Goal: Task Accomplishment & Management: Complete application form

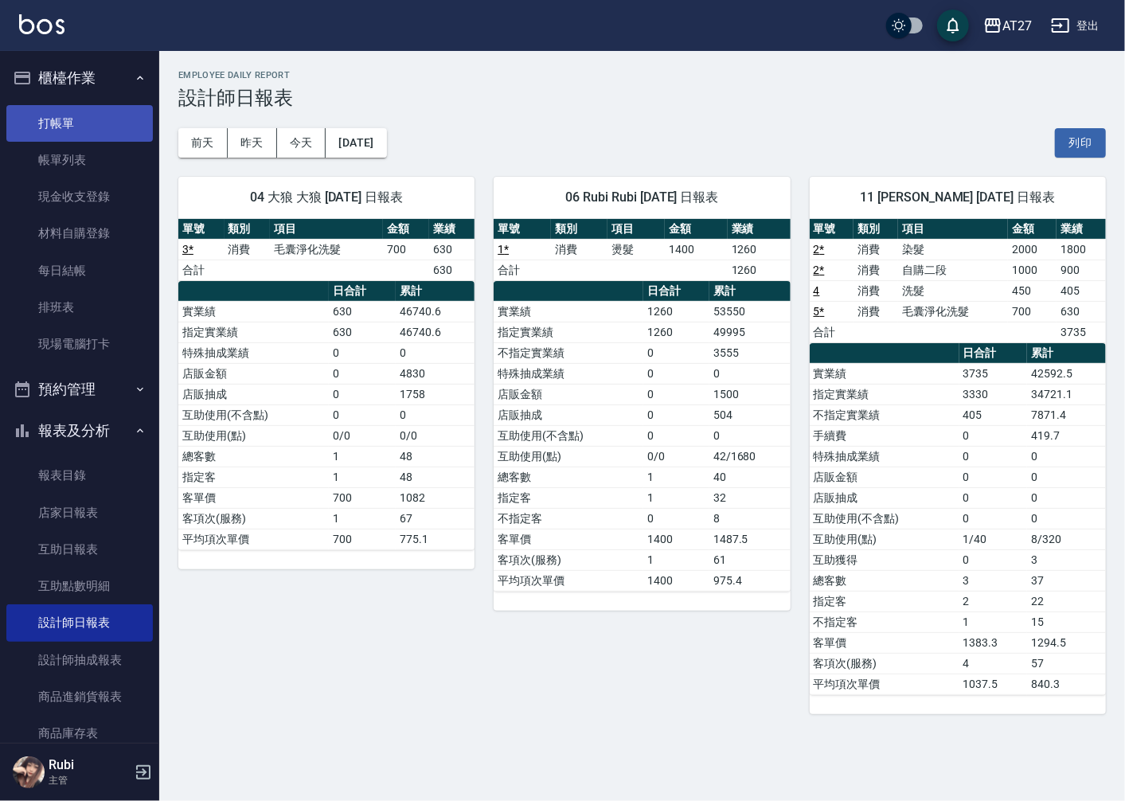
click at [83, 115] on link "打帳單" at bounding box center [79, 123] width 147 height 37
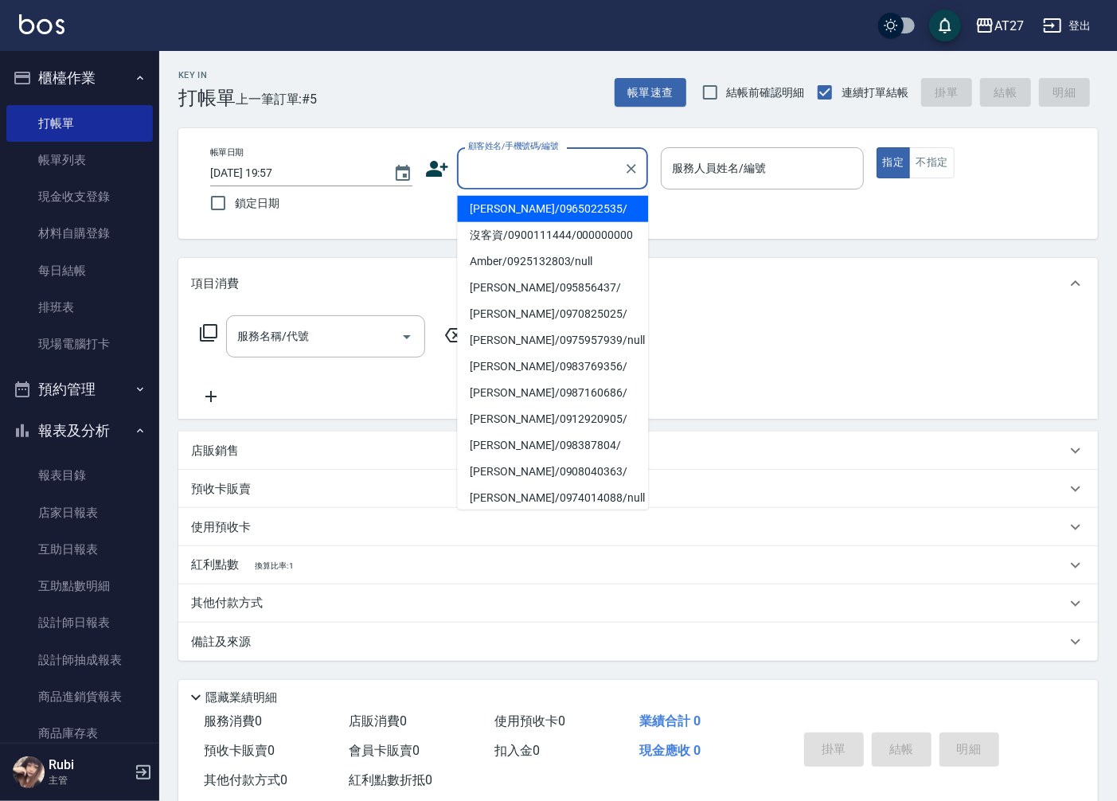
click at [498, 167] on input "顧客姓名/手機號碼/編號" at bounding box center [540, 168] width 153 height 28
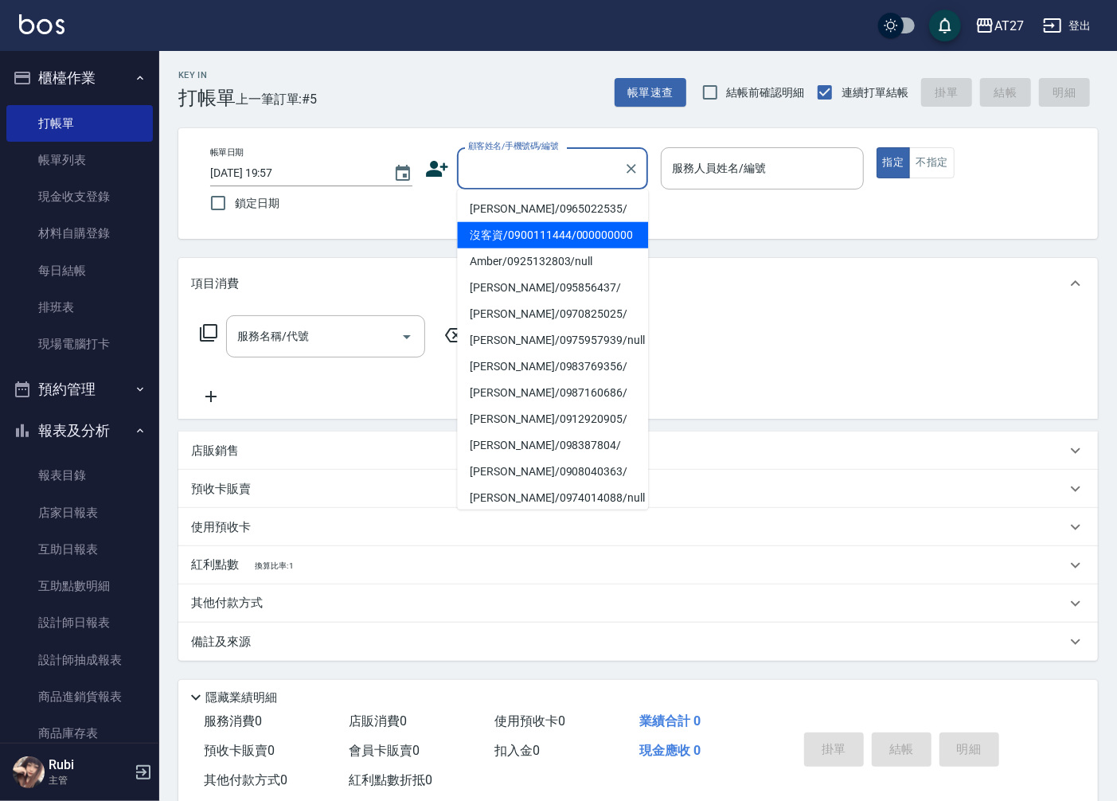
click at [520, 229] on li "沒客資/0900111444/000000000" at bounding box center [552, 235] width 191 height 26
type input "沒客資/0900111444/000000000"
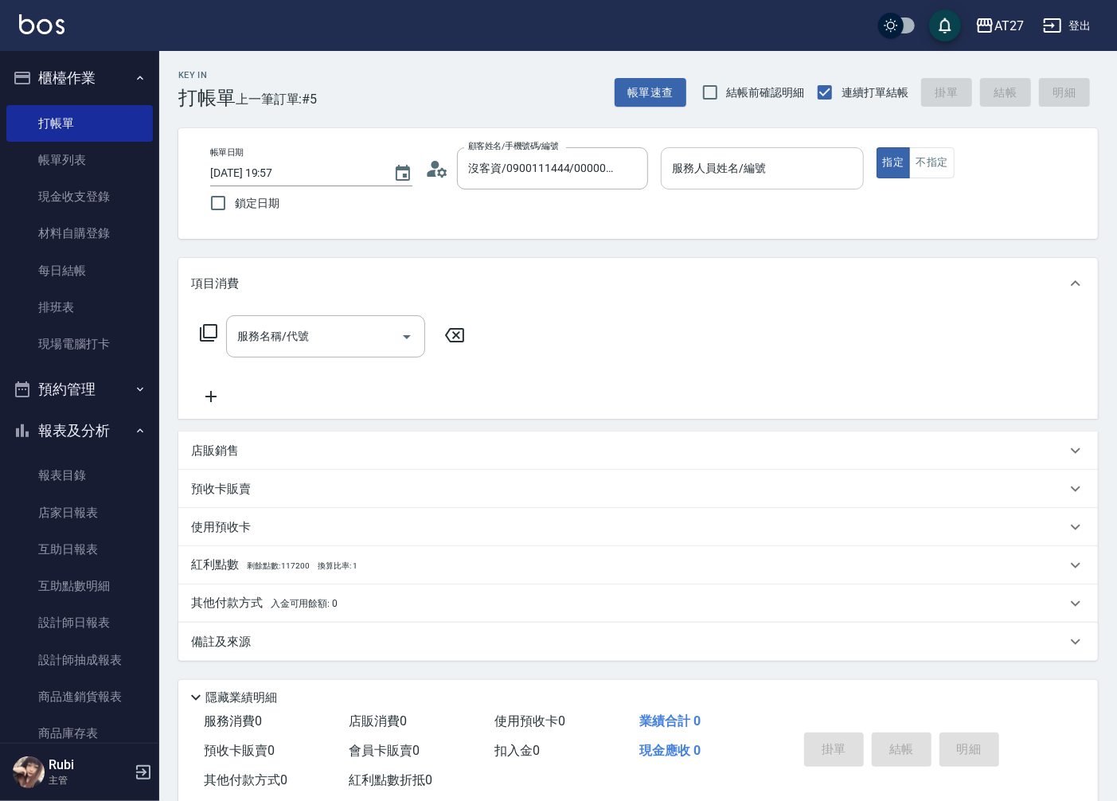
click at [710, 172] on input "服務人員姓名/編號" at bounding box center [762, 168] width 188 height 28
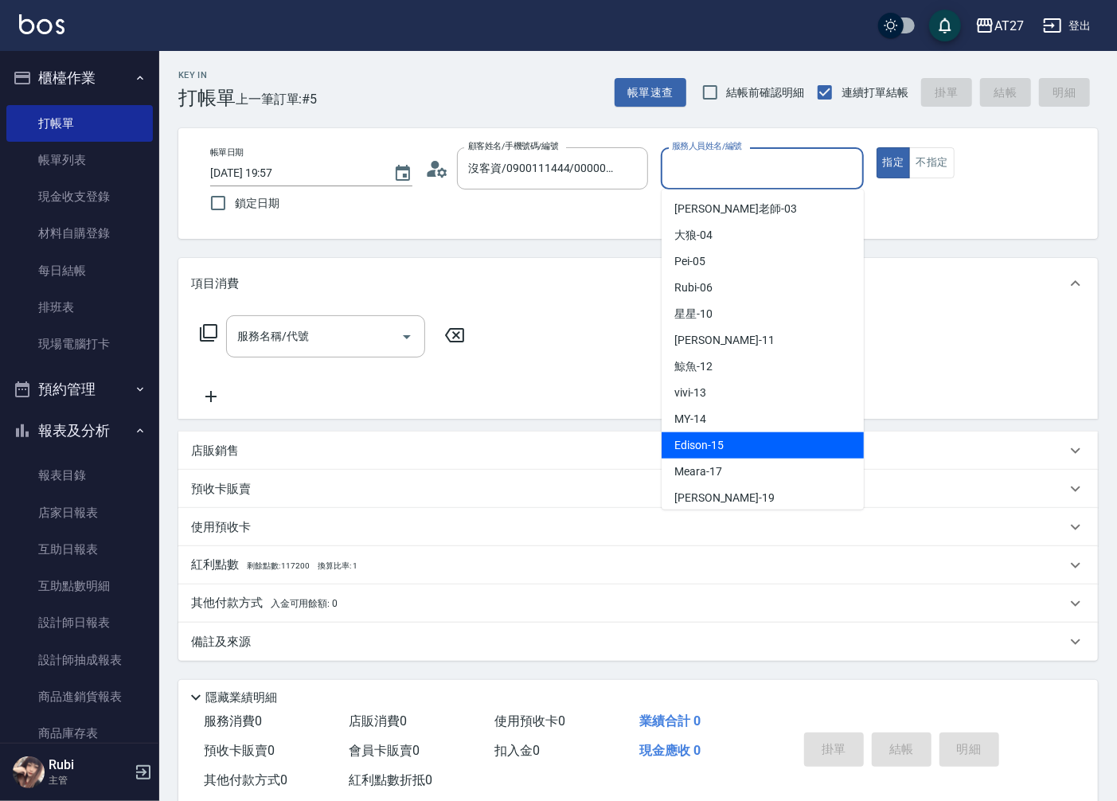
click at [725, 446] on div "Edison -15" at bounding box center [763, 445] width 202 height 26
type input "Edison-15"
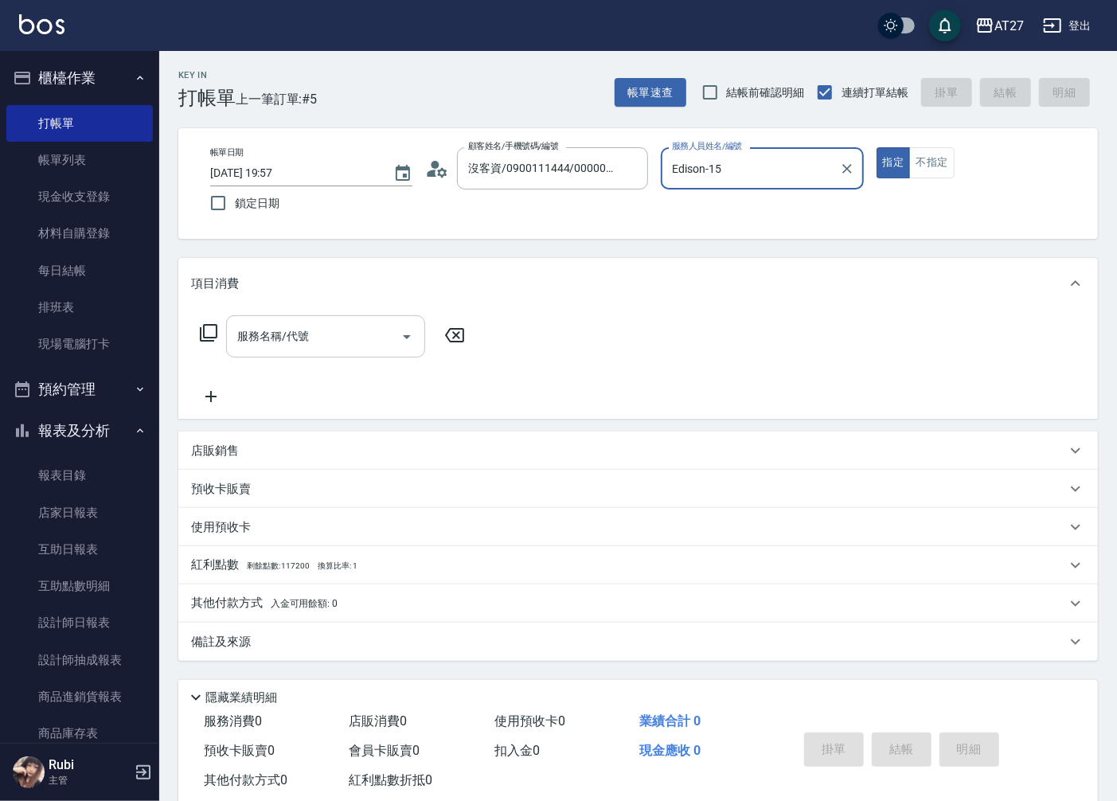
click at [321, 328] on input "服務名稱/代號" at bounding box center [313, 337] width 161 height 28
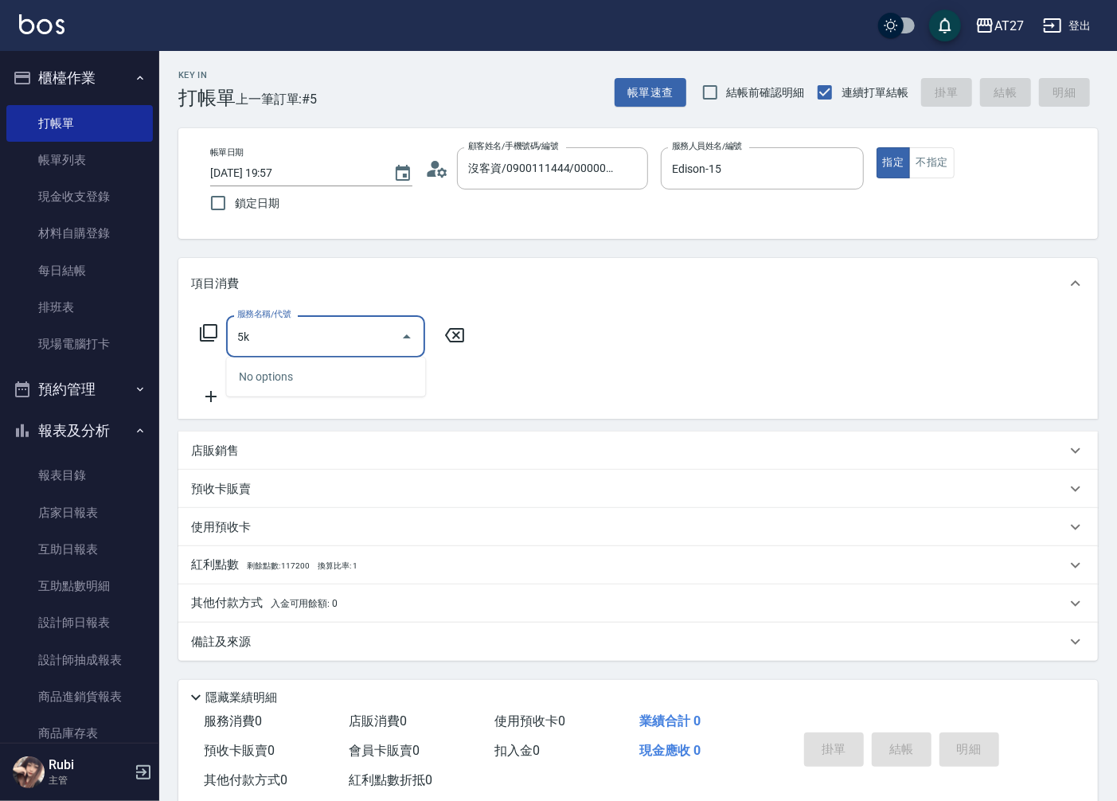
type input "5"
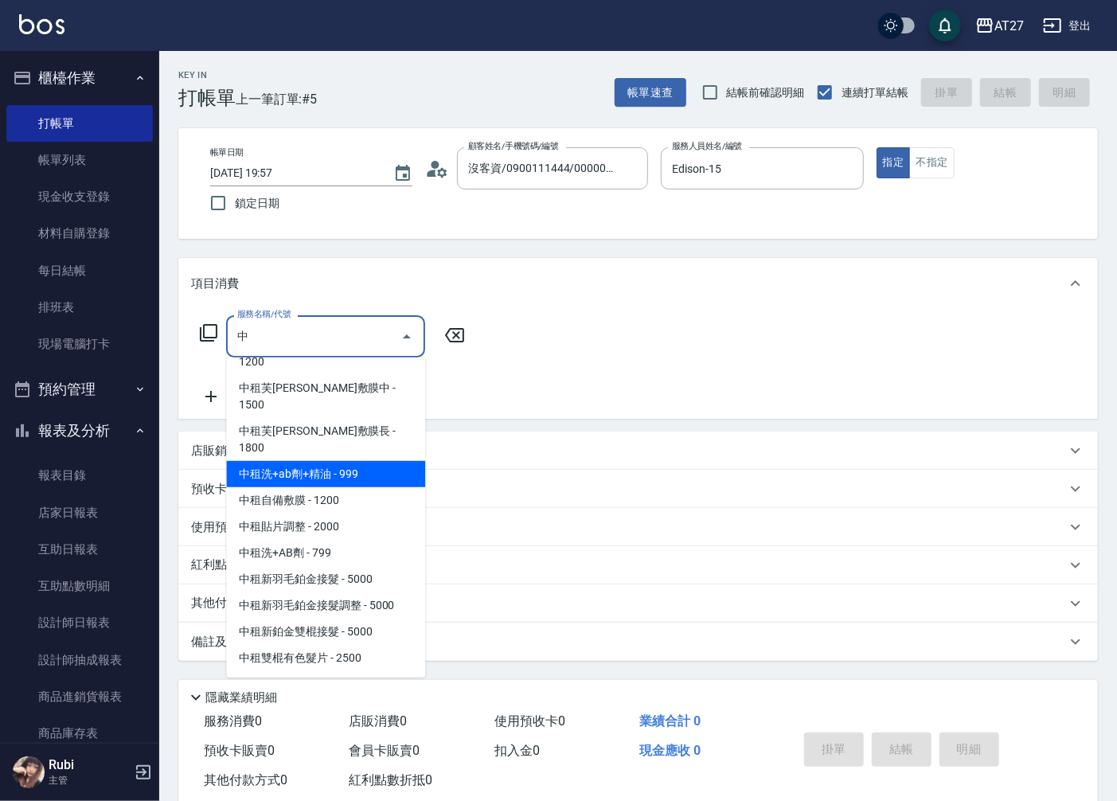
scroll to position [619, 0]
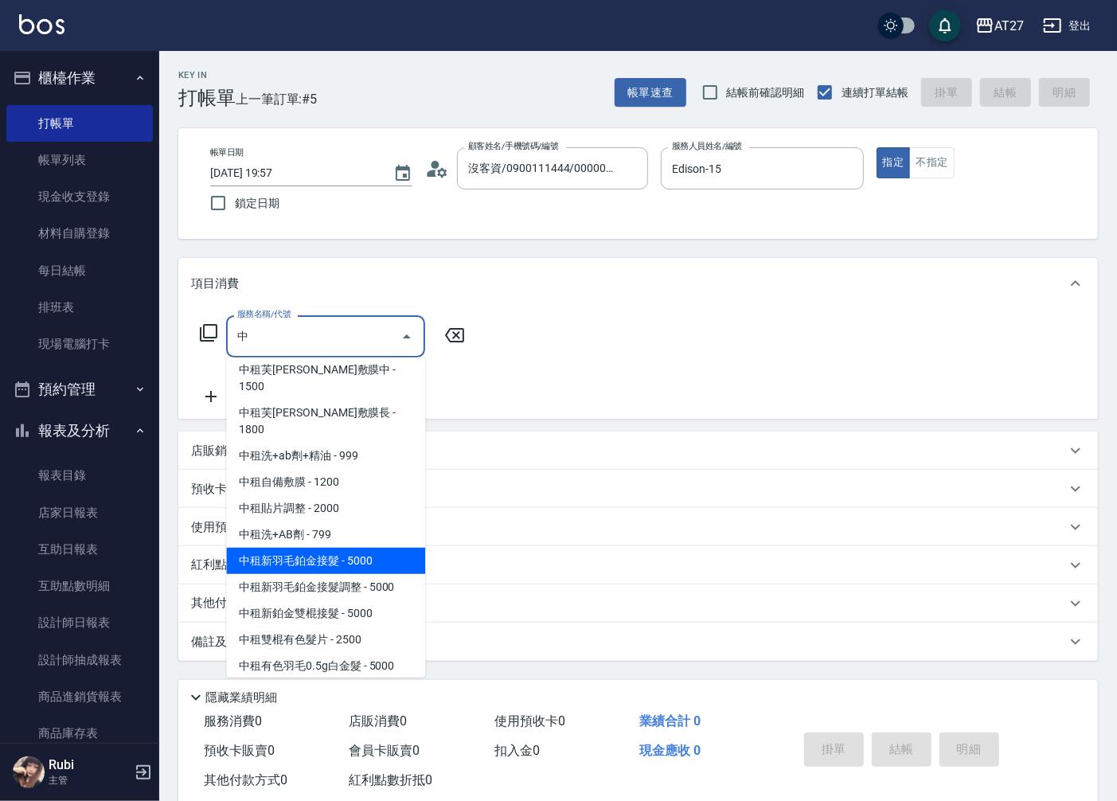
click at [303, 548] on span "中租新羽毛鉑金接髮 - 5000" at bounding box center [325, 561] width 199 height 26
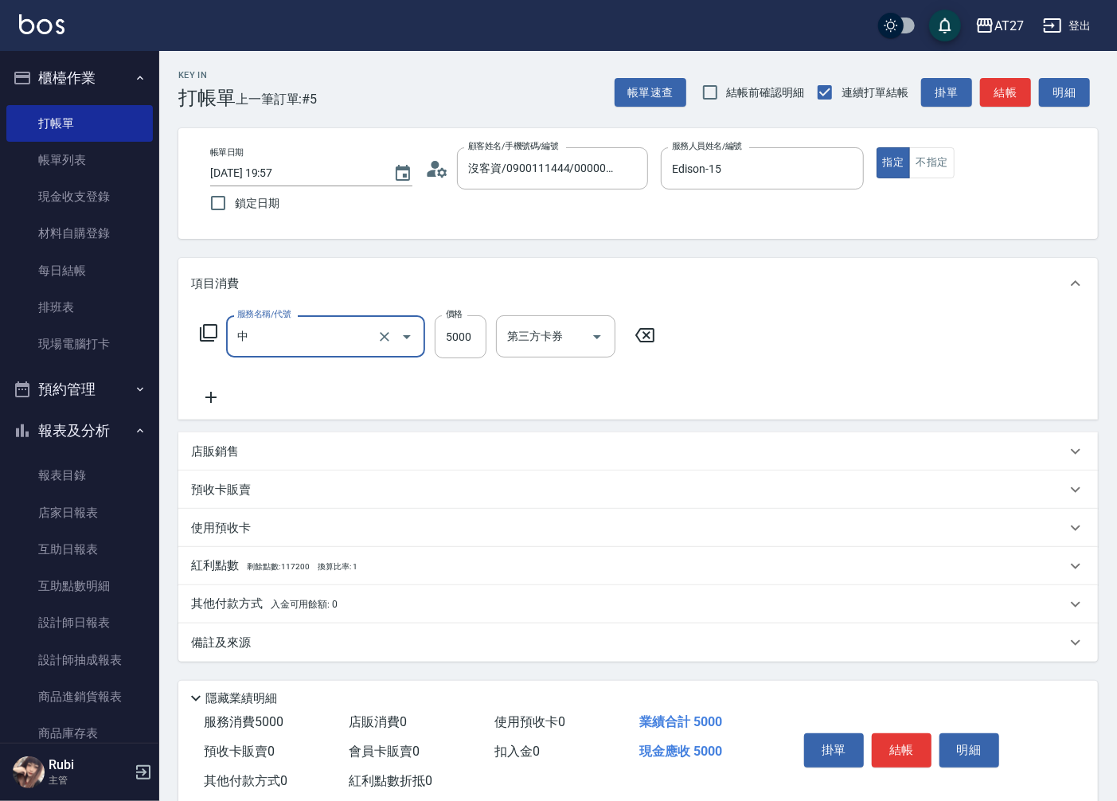
type input "中租新羽毛鉑金接髮(925)"
type input "500"
type input "中租新羽毛鉑金接髮(925)"
click at [451, 342] on input "5000" at bounding box center [461, 336] width 52 height 43
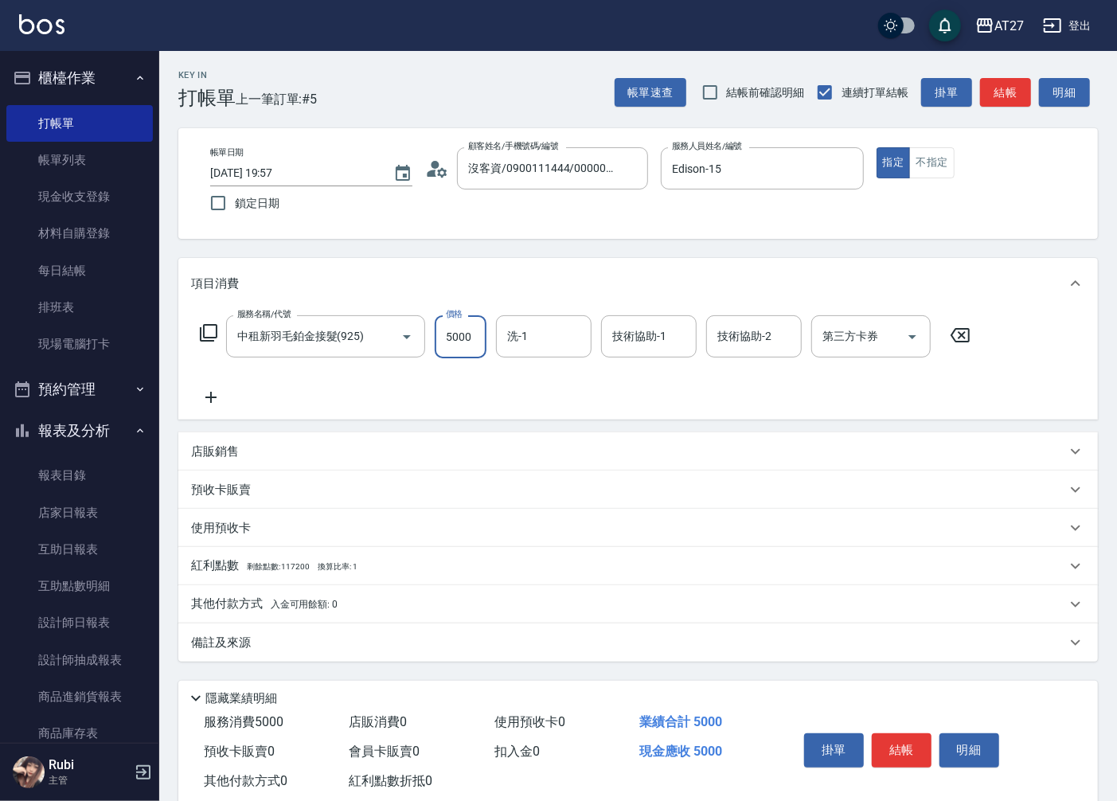
type input "1"
type input "0"
type input "116"
type input "10"
type input "1167"
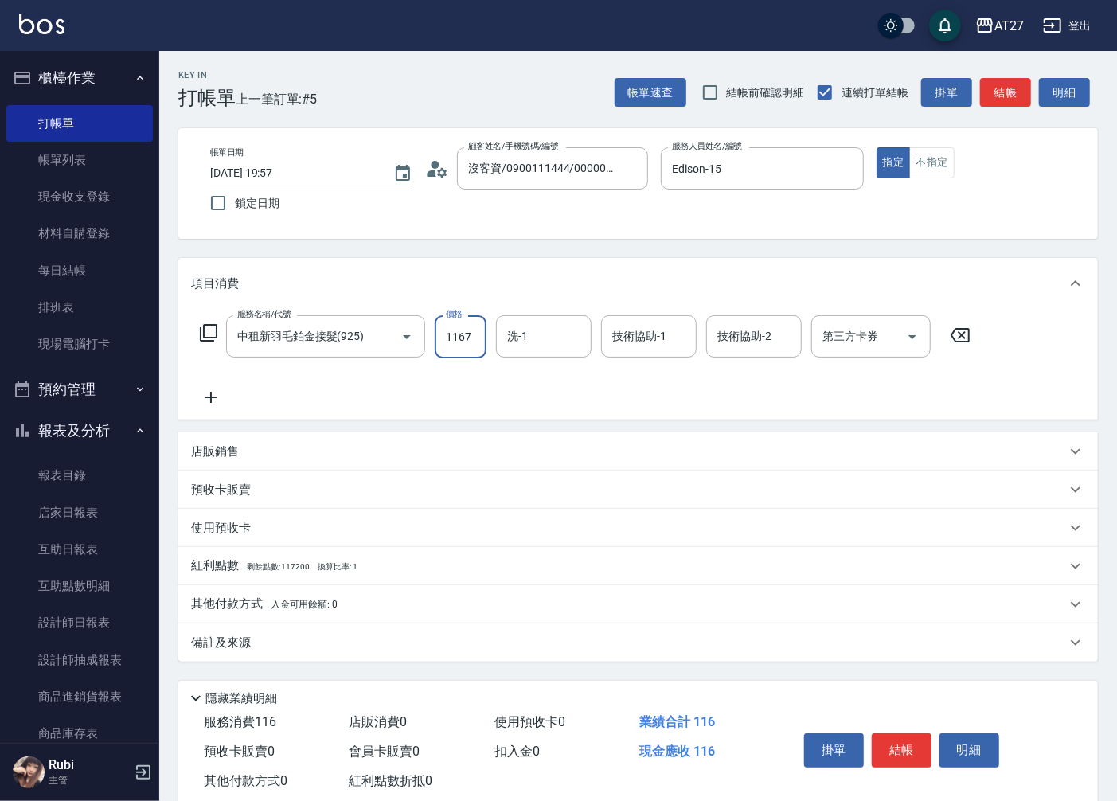
type input "110"
type input "11670"
type input "1160"
type input "11670"
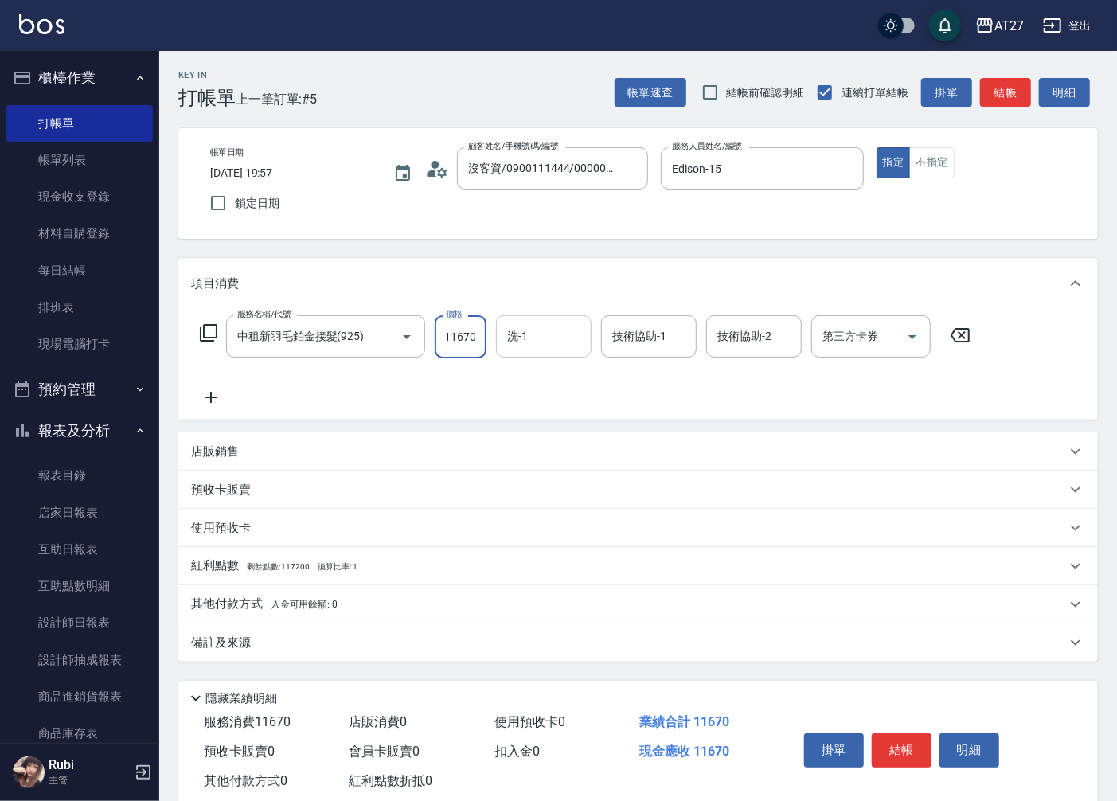
click at [515, 331] on div "洗-1 洗-1" at bounding box center [544, 336] width 96 height 42
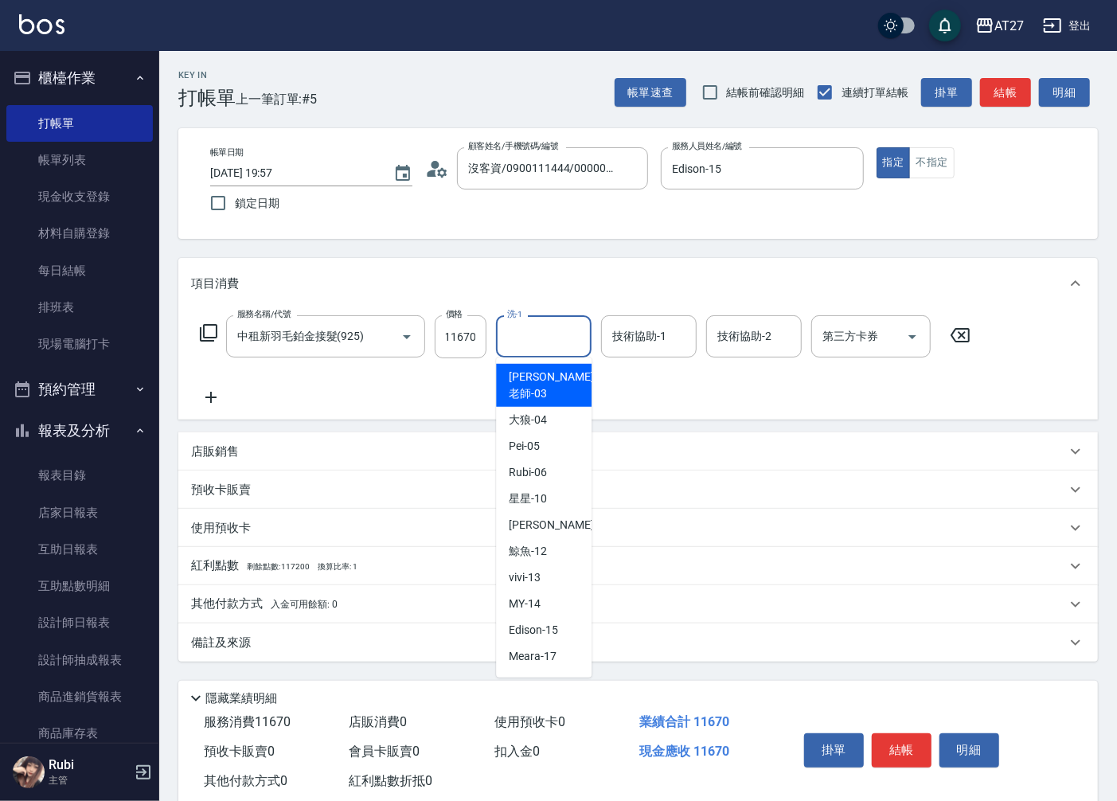
scroll to position [0, 0]
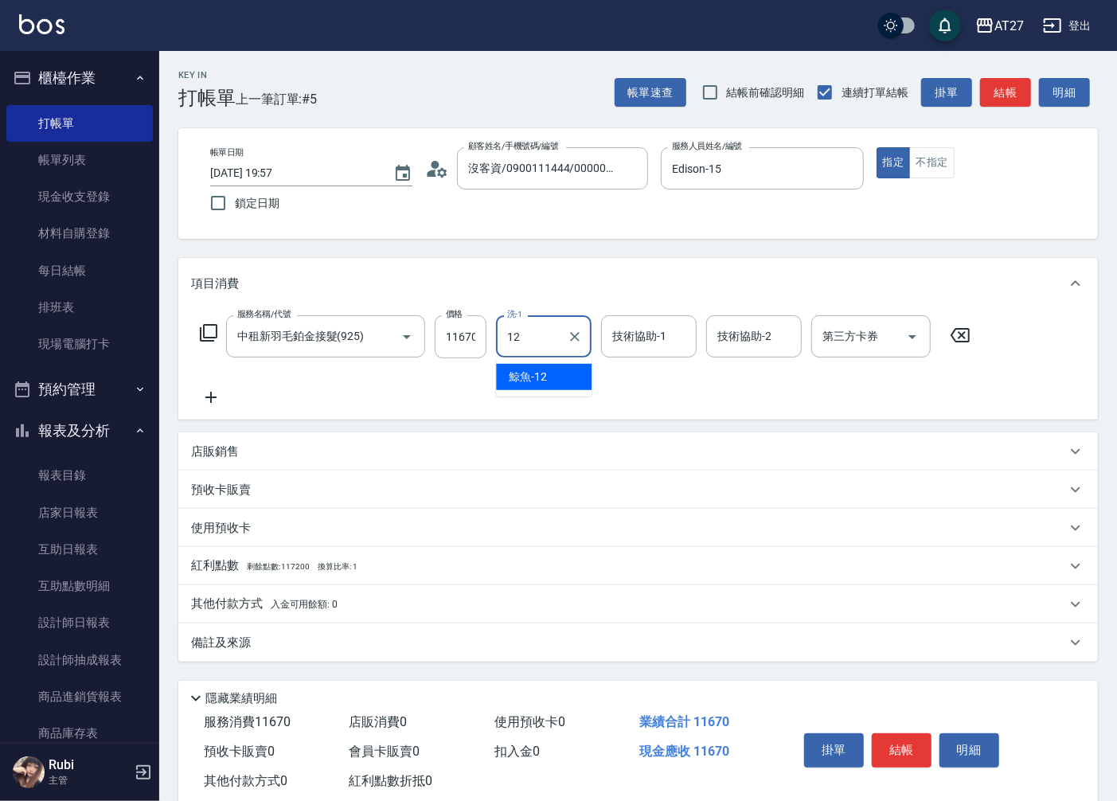
type input "鯨魚-12"
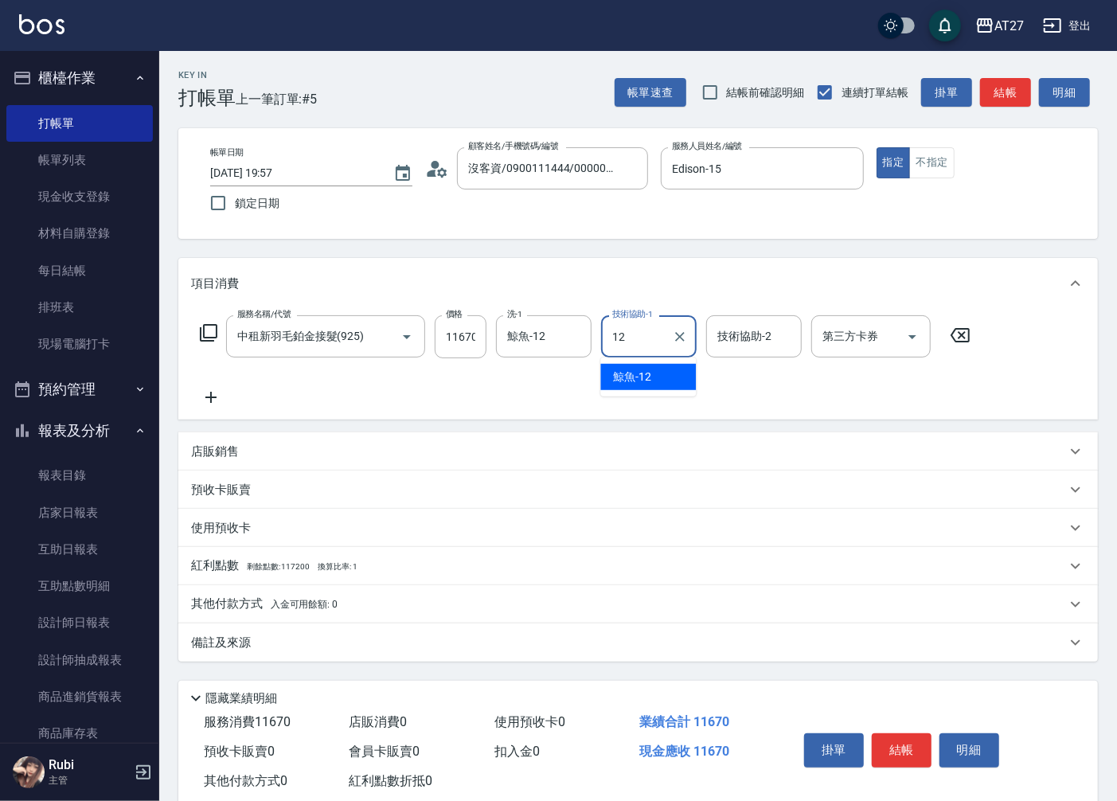
type input "鯨魚-12"
click at [244, 601] on p "其他付款方式 入金可用餘額: 0" at bounding box center [264, 605] width 147 height 18
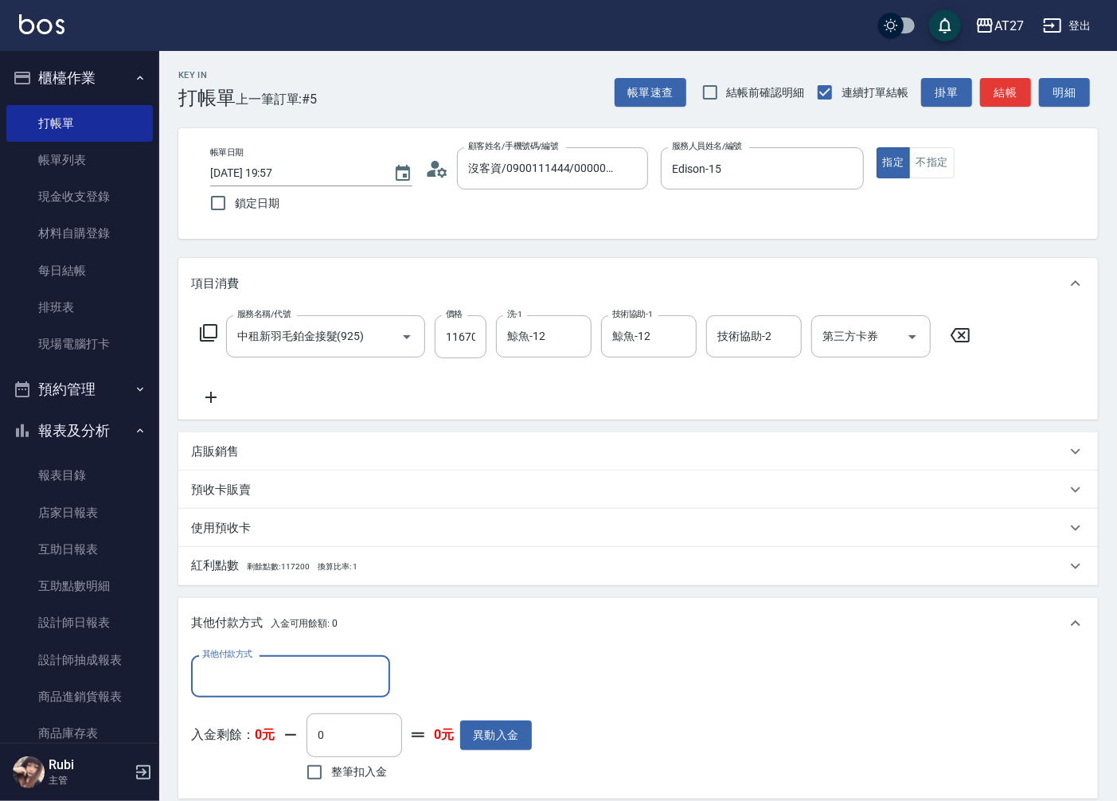
click at [257, 664] on input "其他付款方式" at bounding box center [290, 677] width 185 height 28
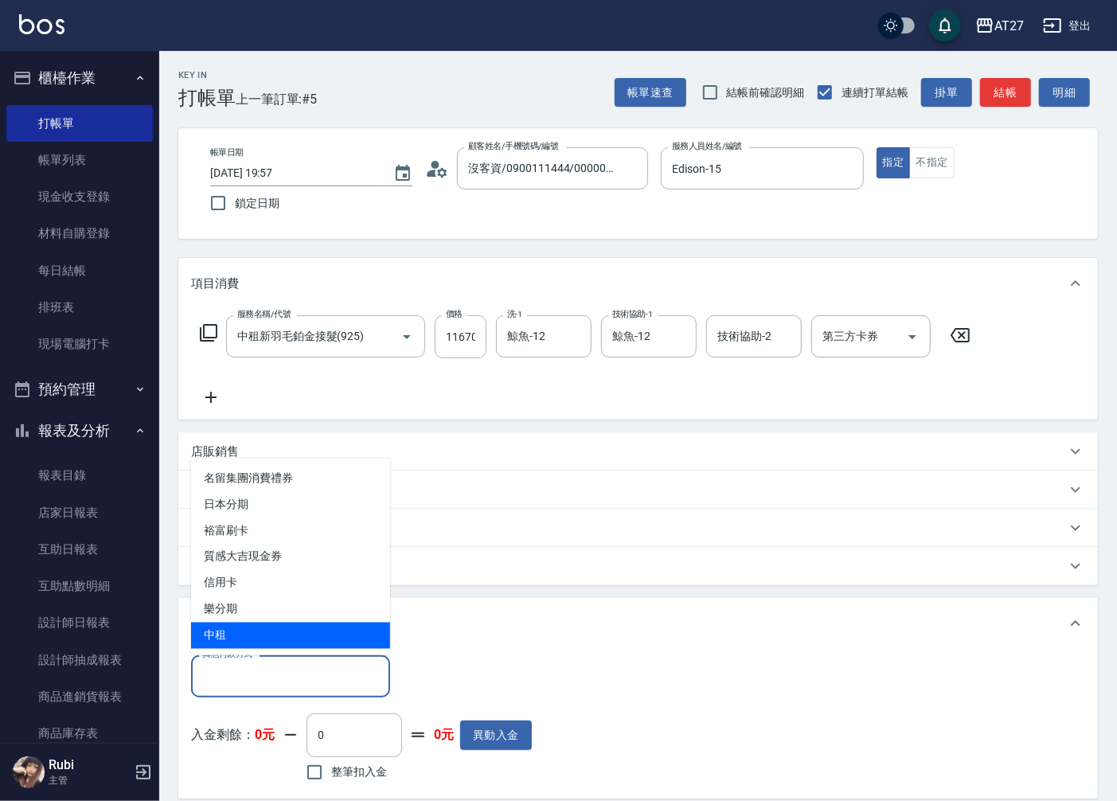
click at [237, 631] on span "中租" at bounding box center [290, 636] width 199 height 26
type input "中租"
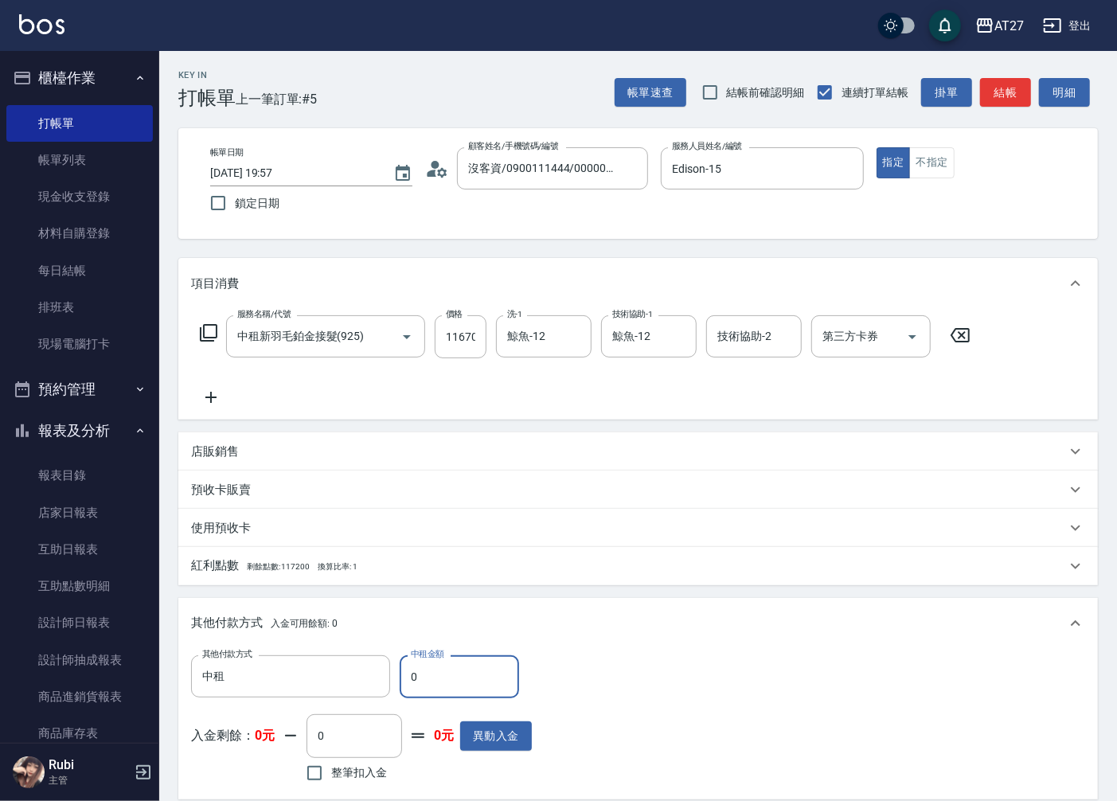
click at [411, 675] on input "0" at bounding box center [459, 676] width 119 height 43
type input "110"
type input "1150"
type input "1160"
type input "1050"
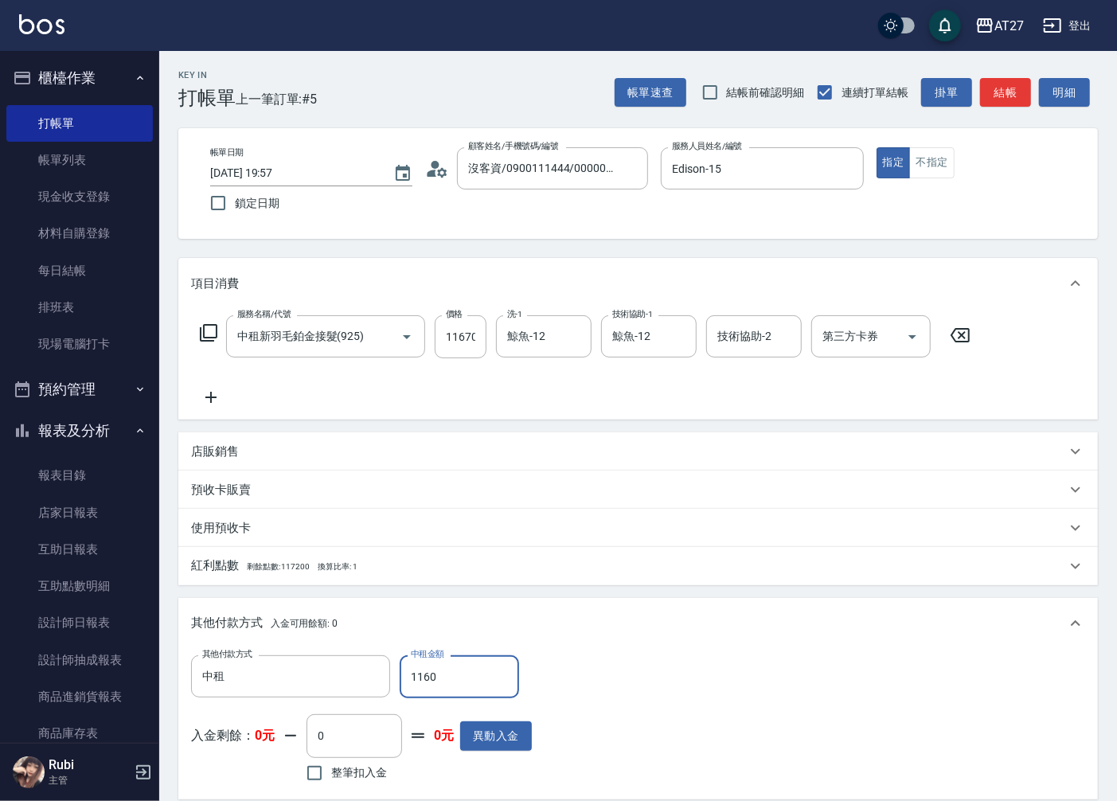
type input "11670"
type input "0"
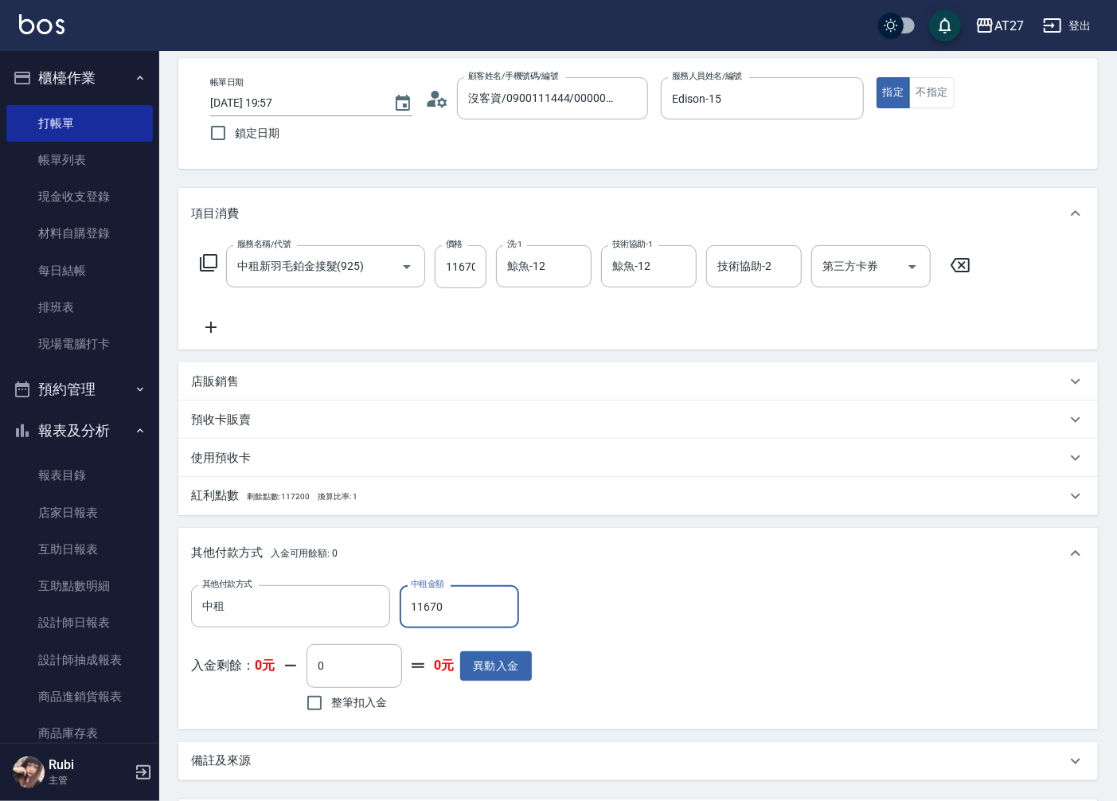
scroll to position [226, 0]
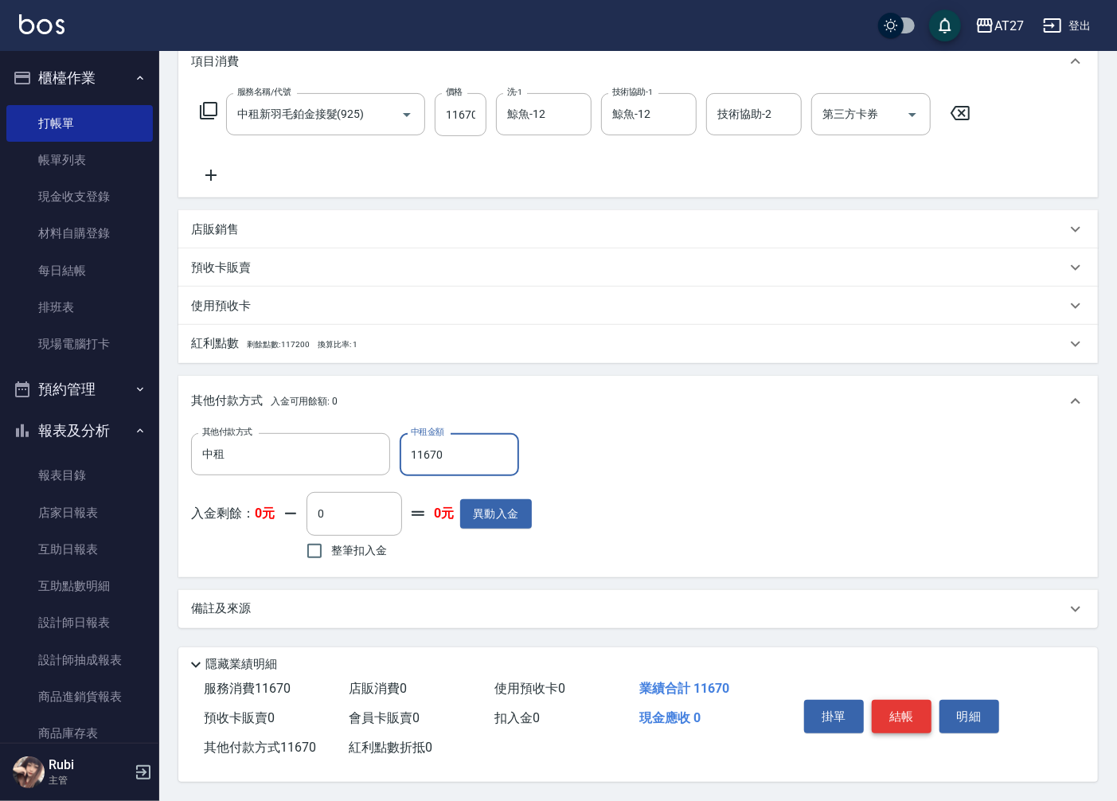
type input "11670"
click at [904, 711] on button "結帳" at bounding box center [902, 716] width 60 height 33
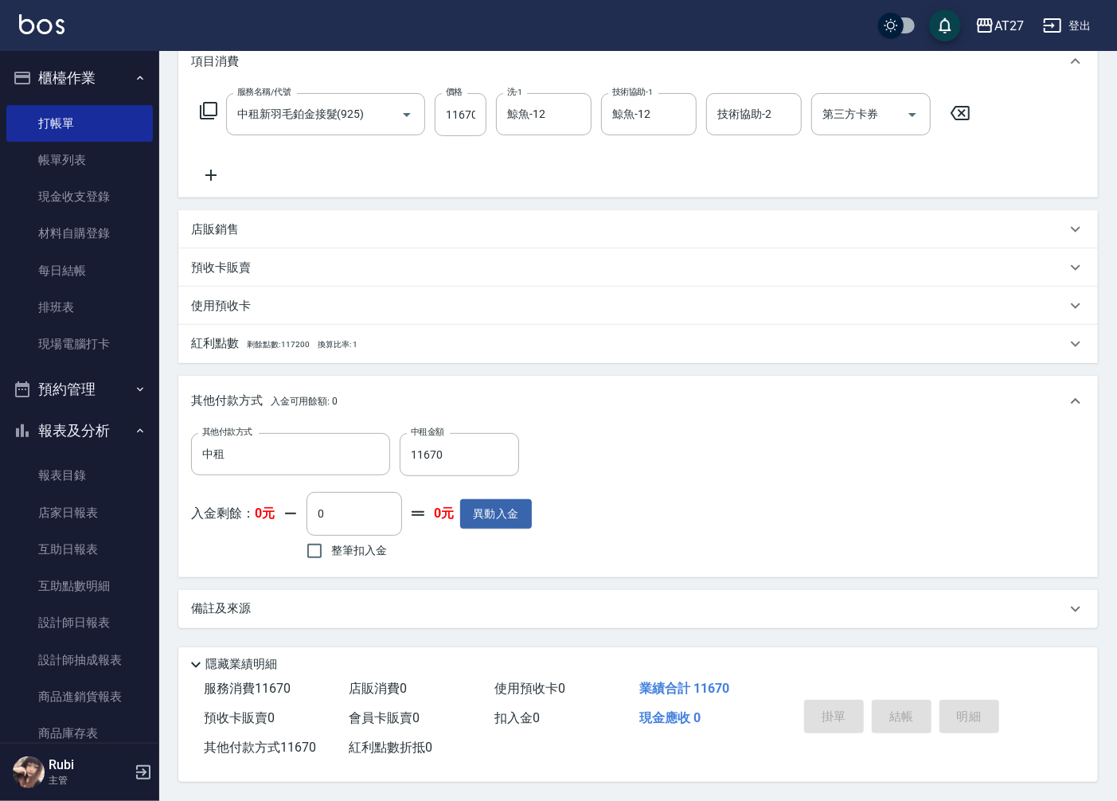
type input "[DATE] 19:58"
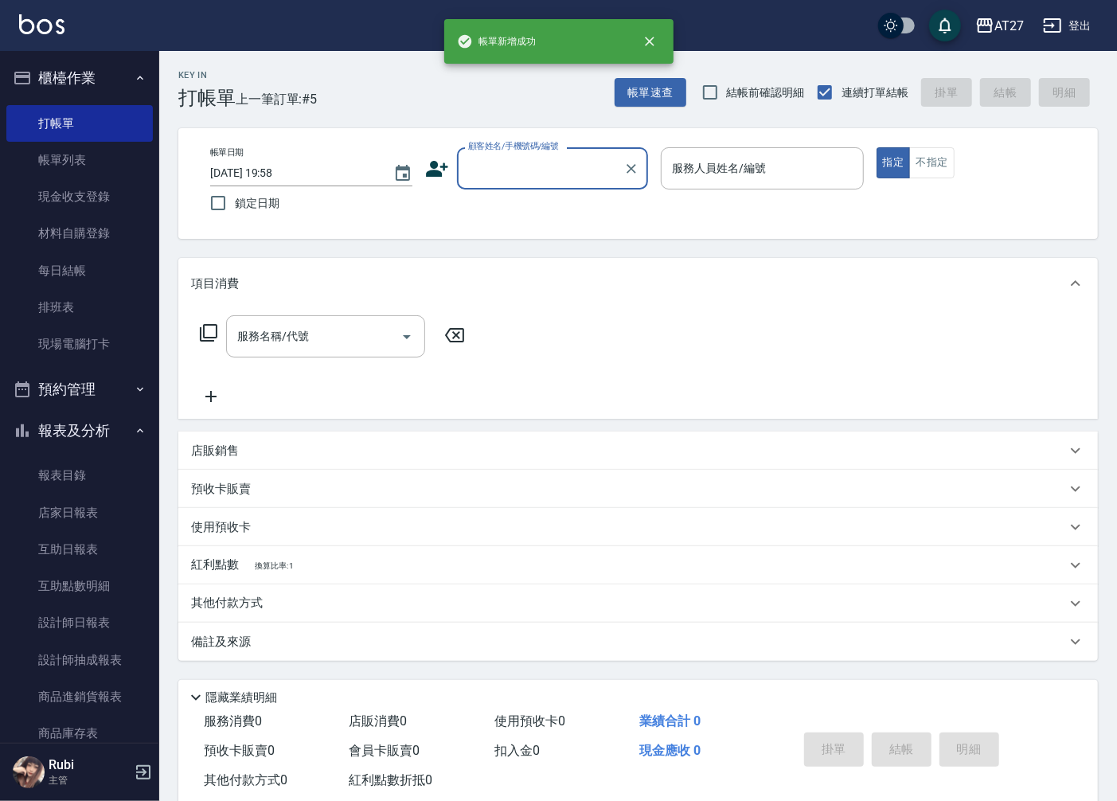
scroll to position [0, 0]
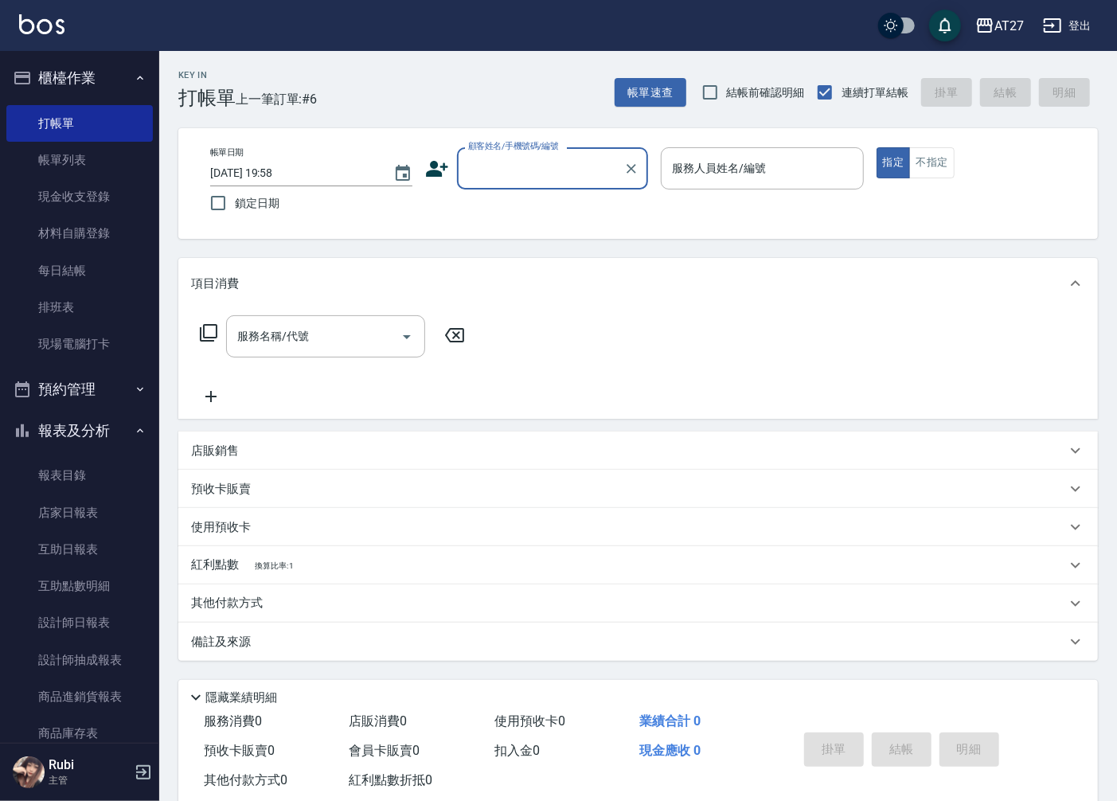
click at [526, 165] on input "顧客姓名/手機號碼/編號" at bounding box center [540, 168] width 153 height 28
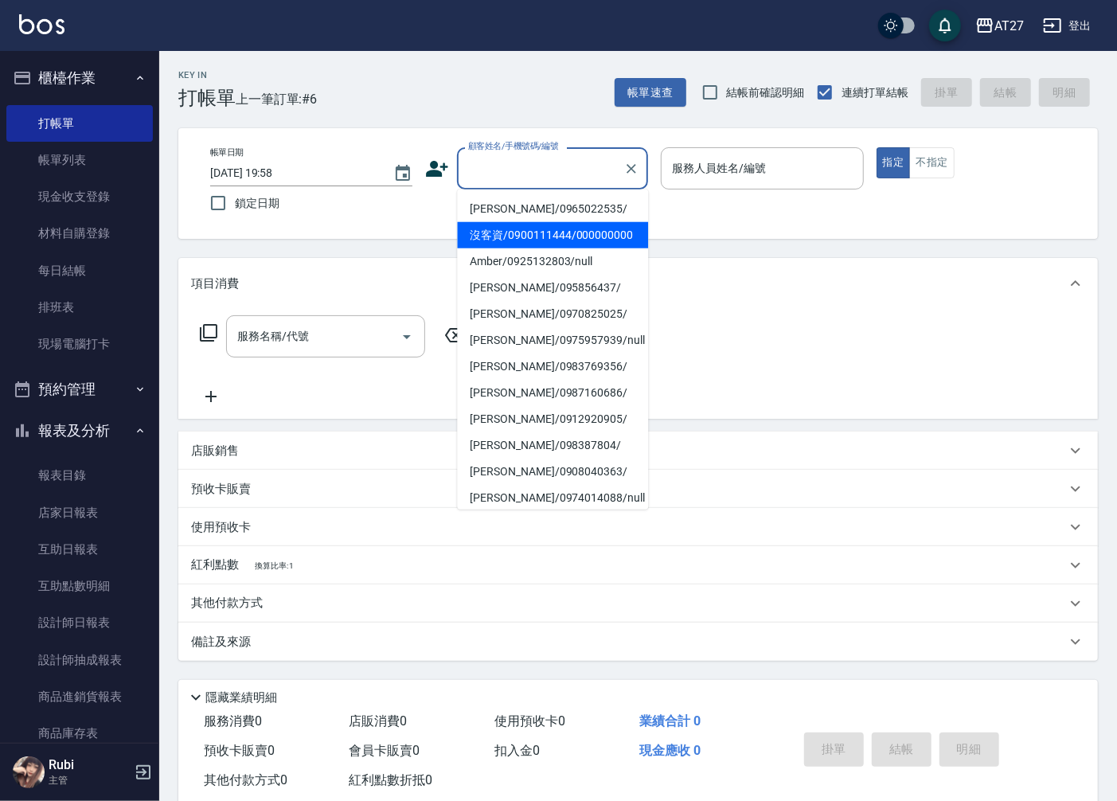
drag, startPoint x: 499, startPoint y: 233, endPoint x: 480, endPoint y: 256, distance: 30.6
click at [498, 233] on li "沒客資/0900111444/000000000" at bounding box center [552, 235] width 191 height 26
type input "沒客資/0900111444/000000000"
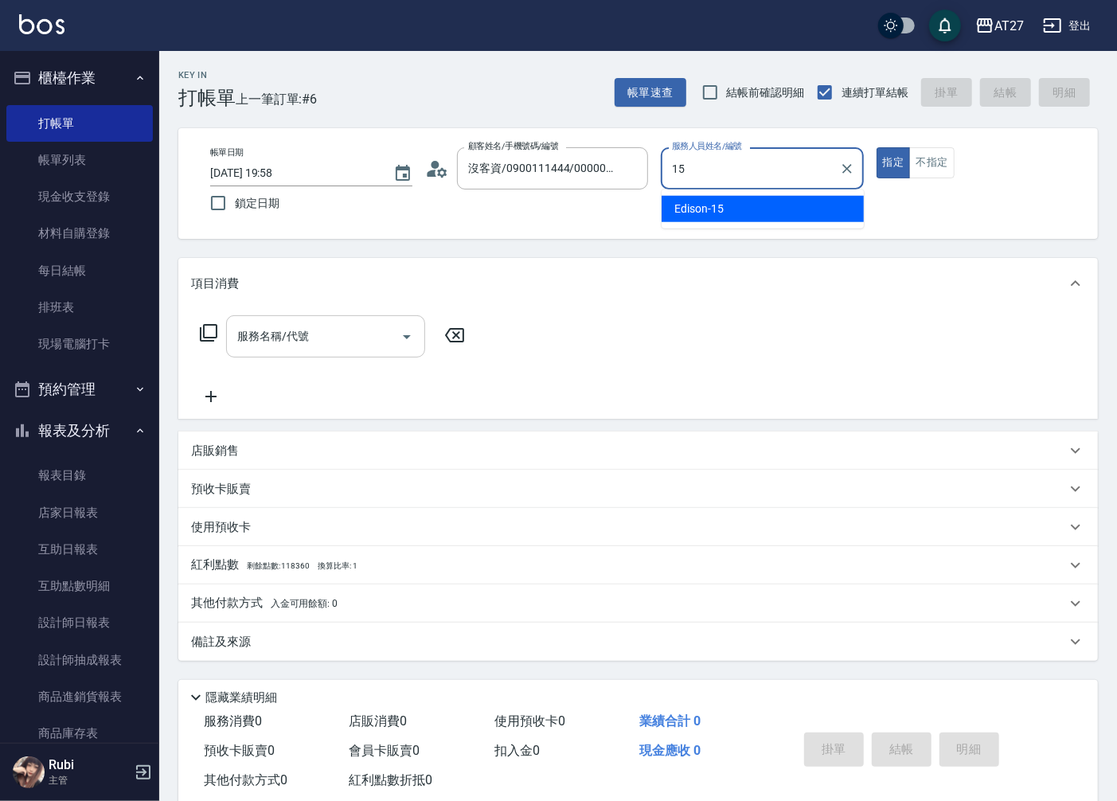
type input "Edison-15"
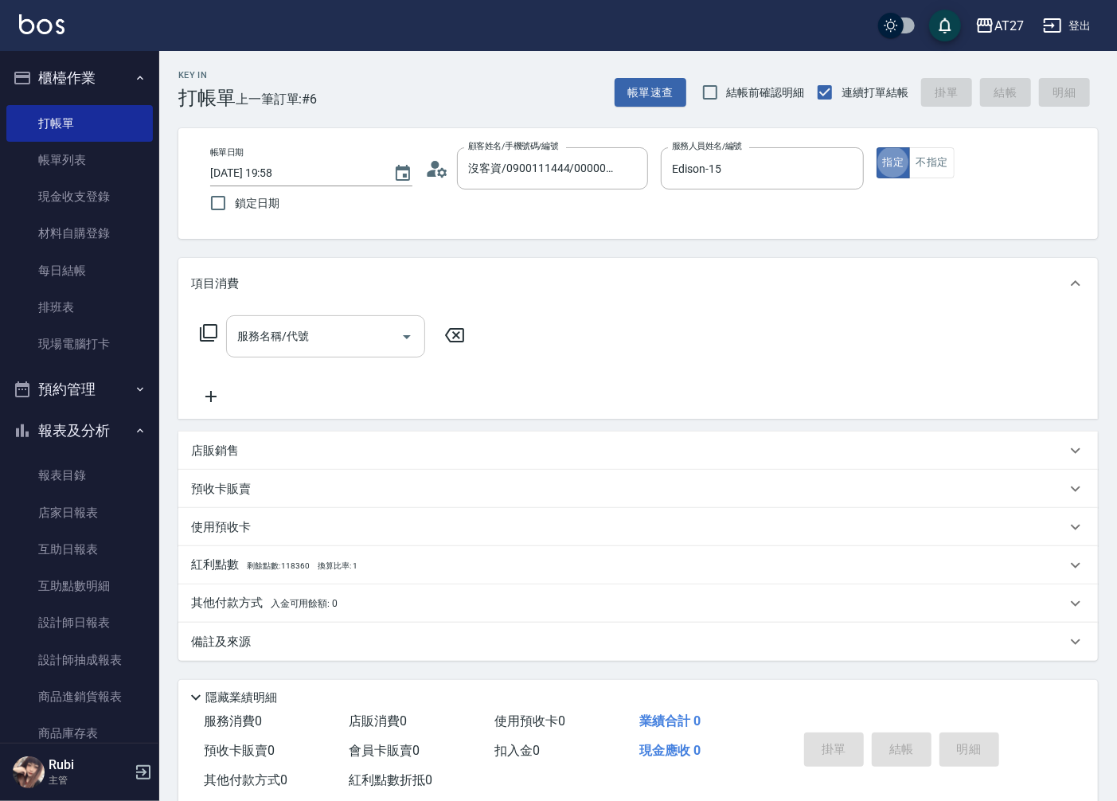
type button "true"
drag, startPoint x: 351, startPoint y: 345, endPoint x: 451, endPoint y: 398, distance: 112.9
click at [451, 398] on div "服務名稱/代號 服務名稱/代號" at bounding box center [332, 360] width 283 height 91
type input "704"
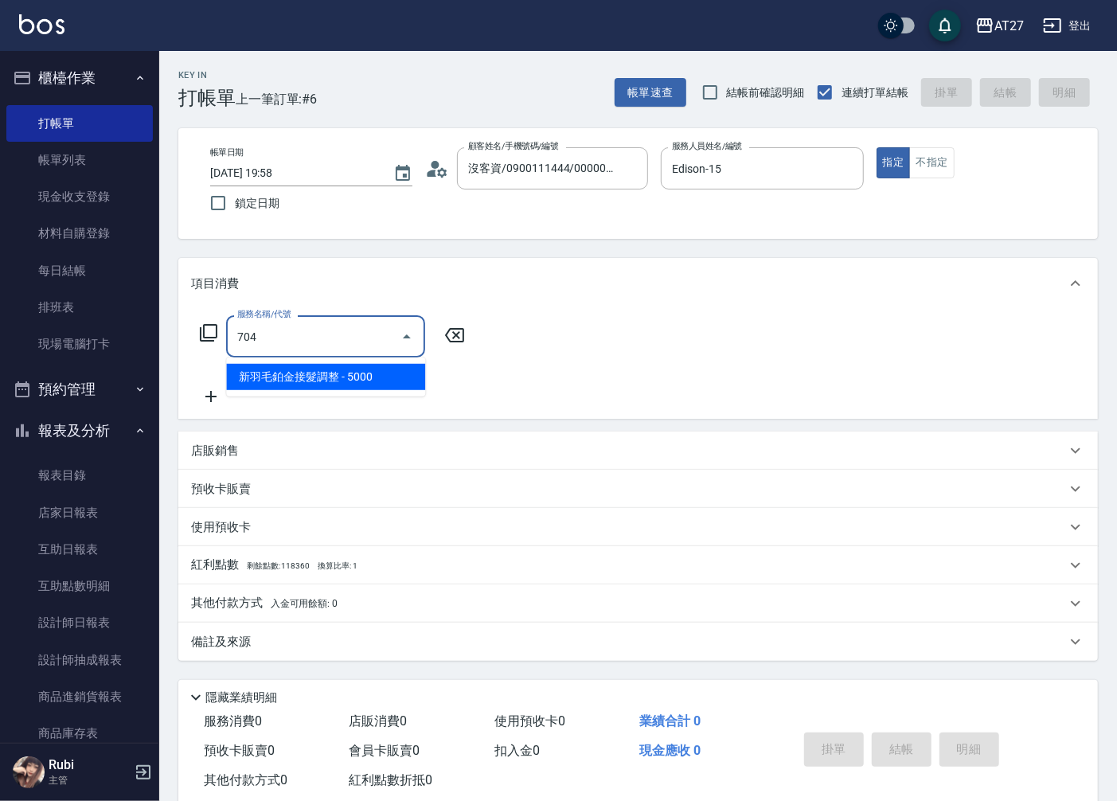
type input "500"
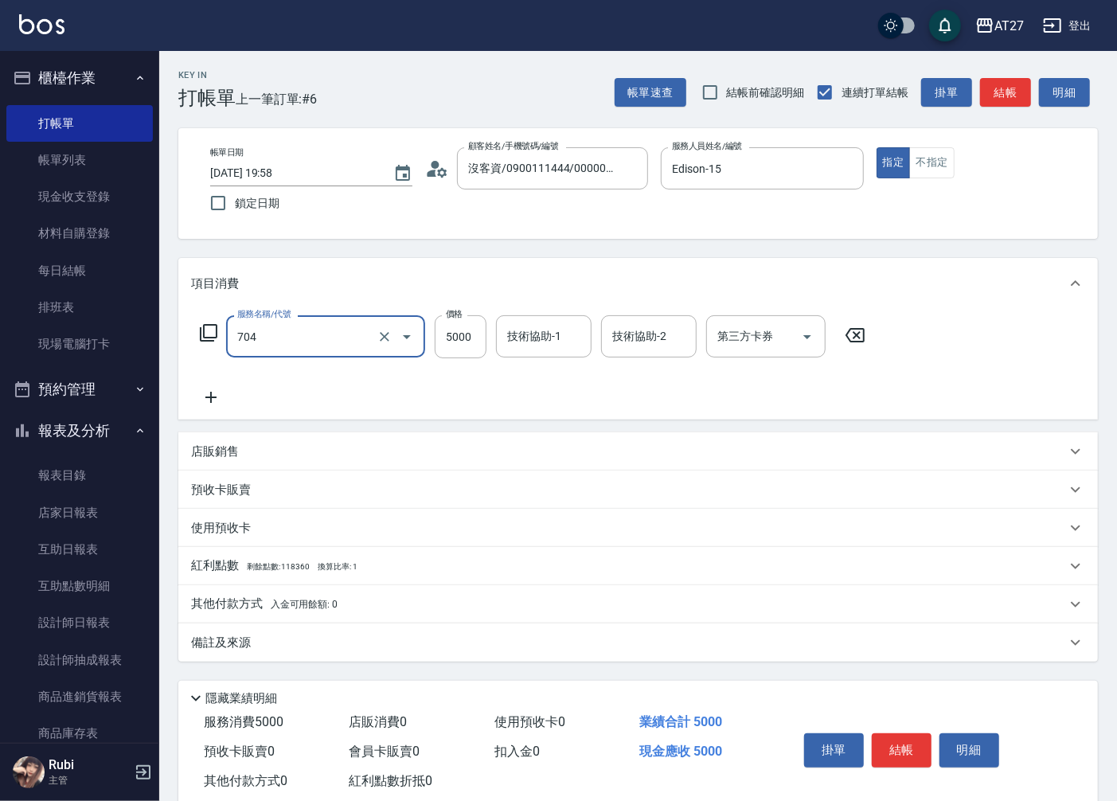
type input "新羽毛鉑金接髮調整(704)"
click at [381, 338] on icon "Clear" at bounding box center [385, 337] width 10 height 10
type input "0"
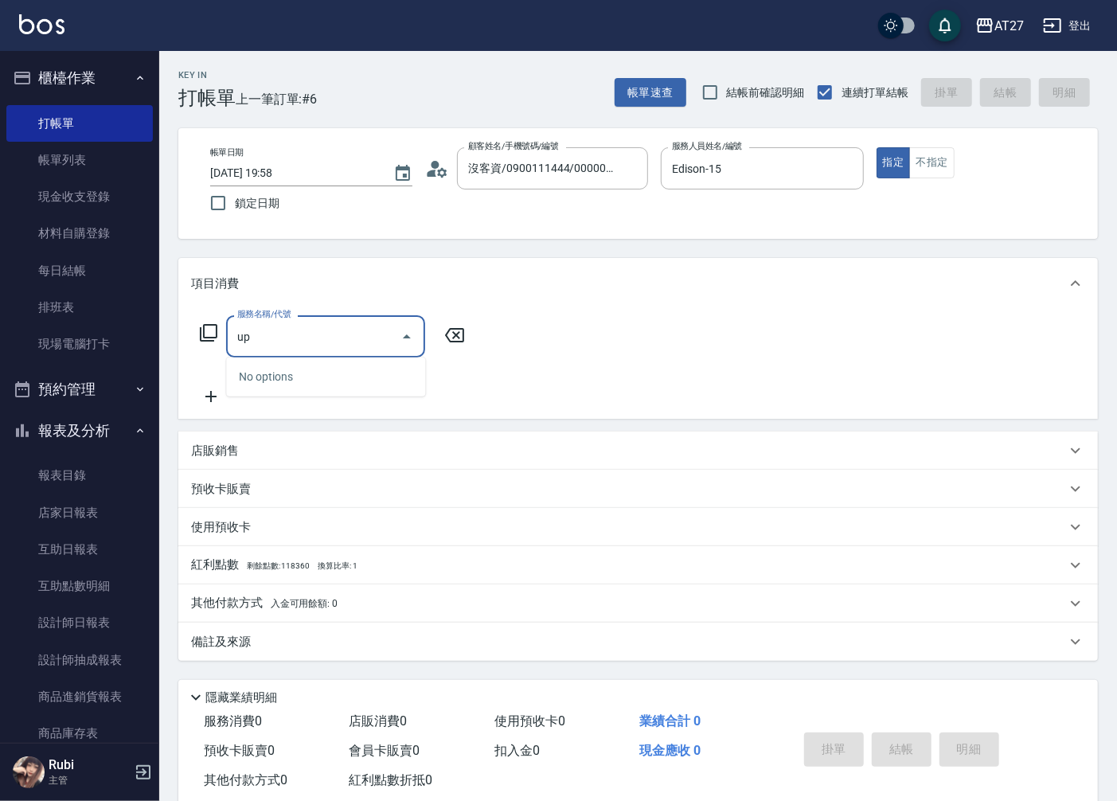
type input "u"
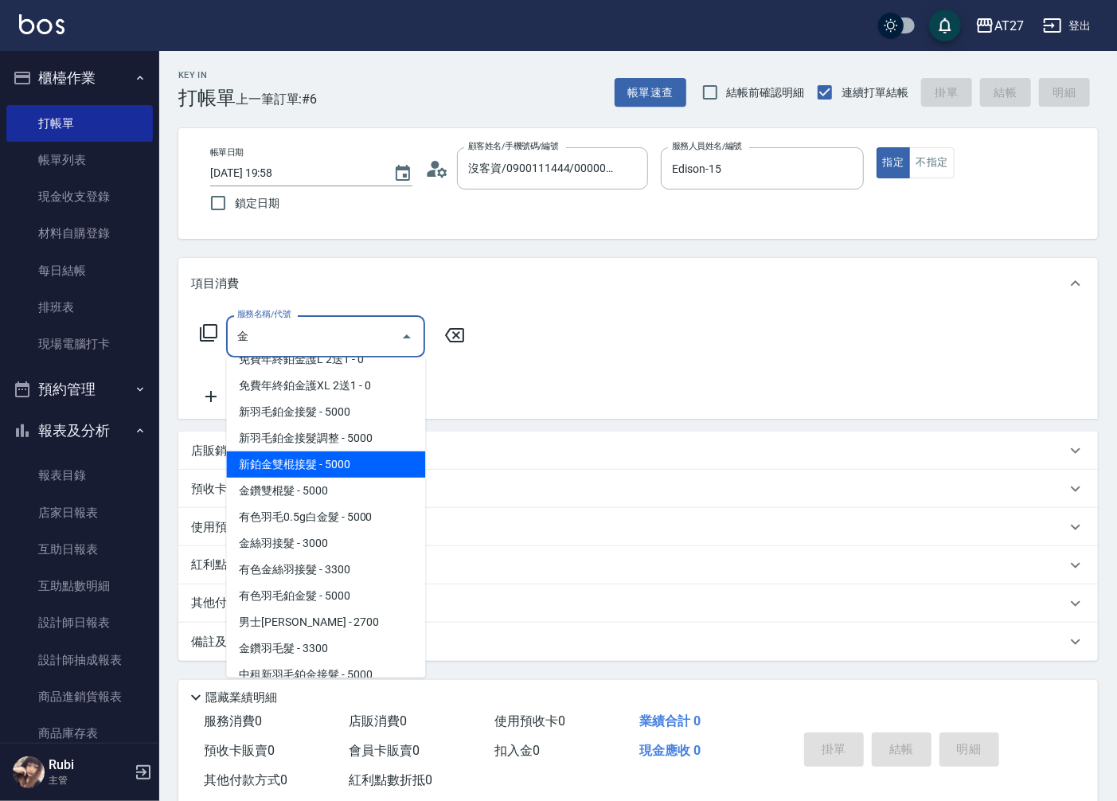
scroll to position [177, 0]
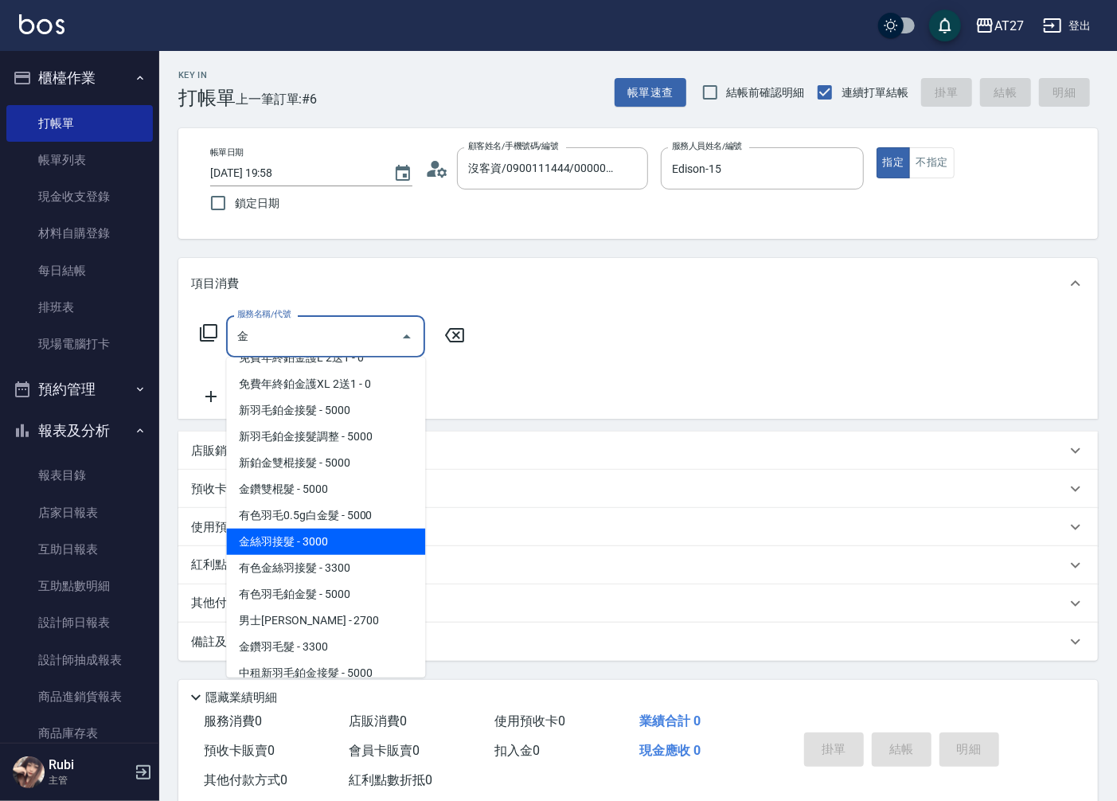
click at [321, 543] on span "金絲羽接髮 - 3000" at bounding box center [325, 542] width 199 height 26
type input "金絲羽接髮(712)"
type input "300"
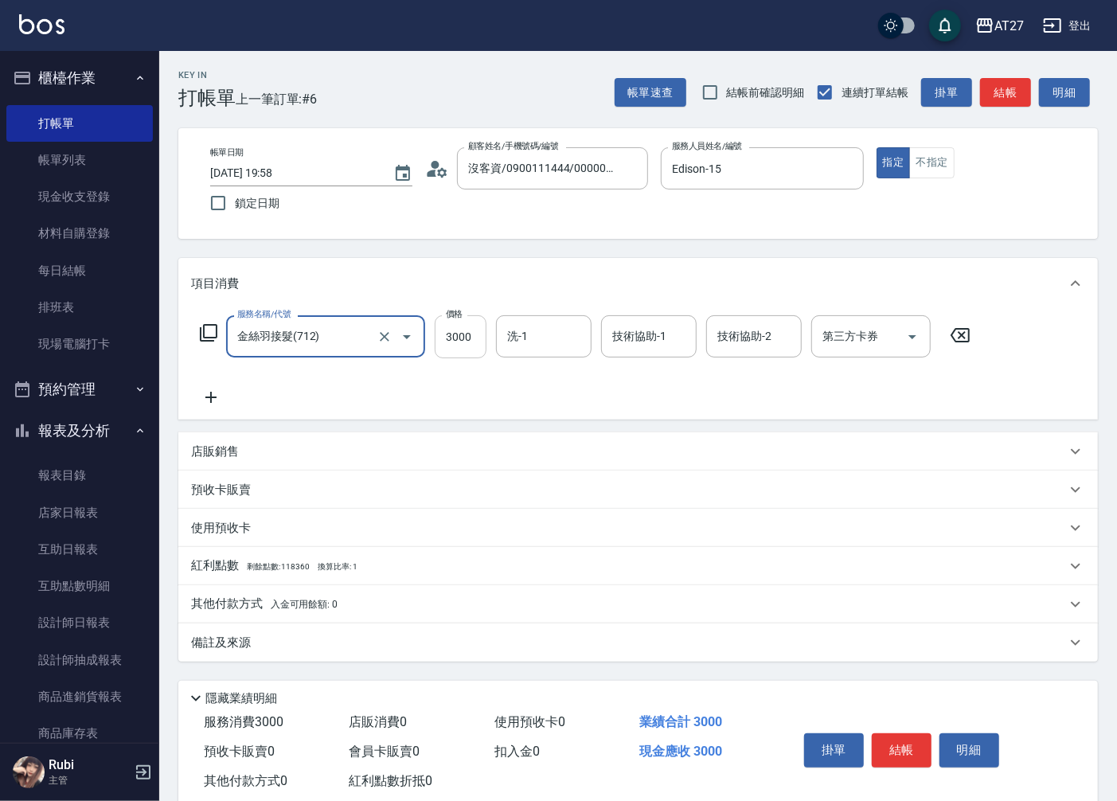
type input "金絲羽接髮(712)"
click at [464, 345] on input "3000" at bounding box center [461, 336] width 52 height 43
type input "1"
type input "0"
type input "108"
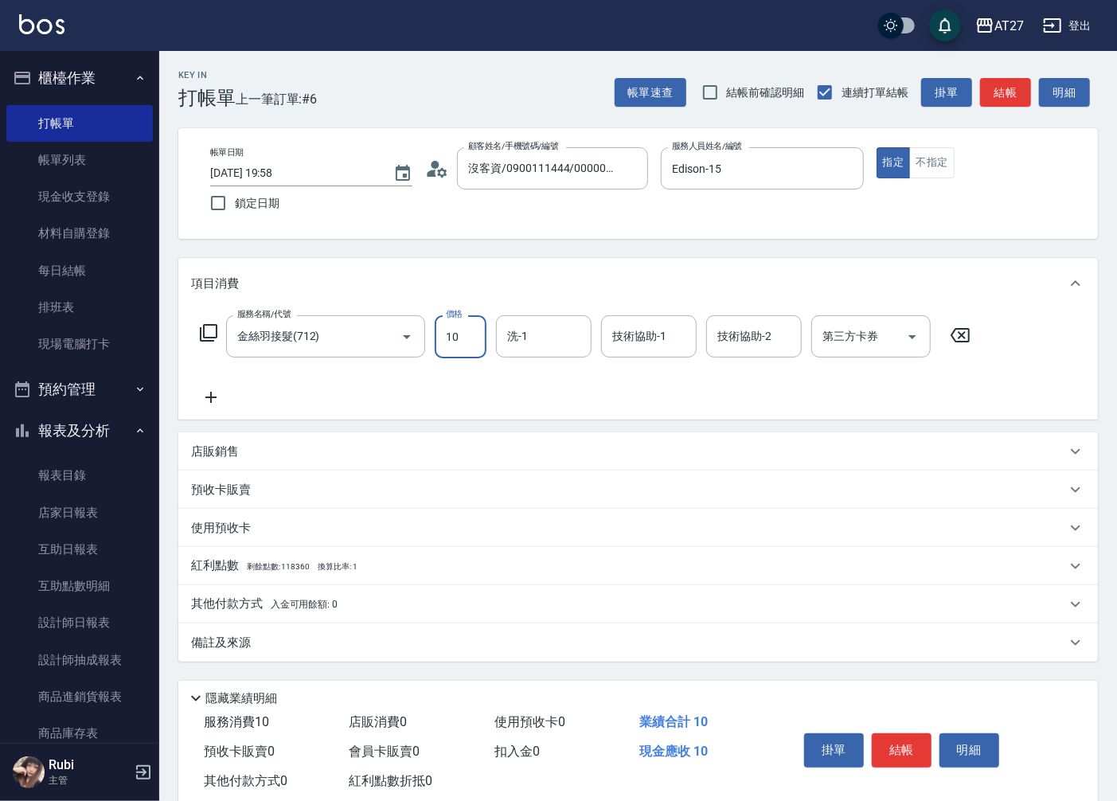
type input "10"
type input "1085"
type input "100"
type input "10853"
type input "1080"
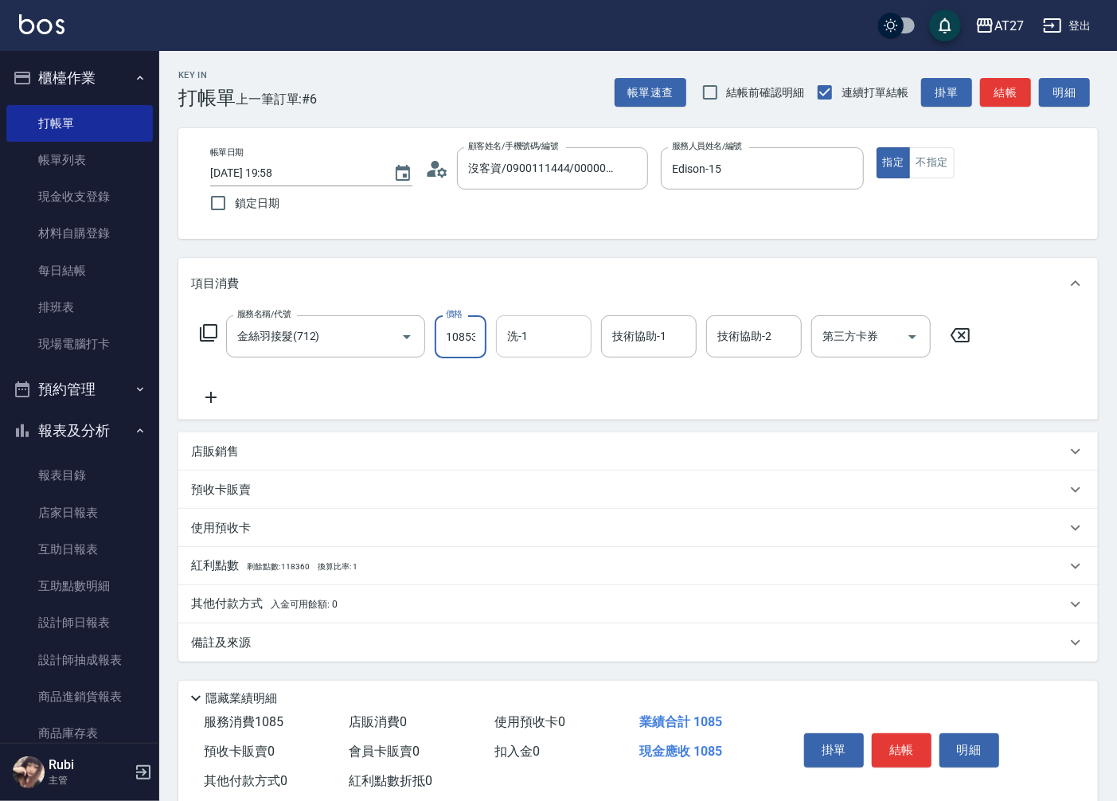
scroll to position [0, 2]
type input "10853"
click at [514, 338] on div "洗-1 洗-1" at bounding box center [544, 336] width 96 height 42
type input "池老師-03"
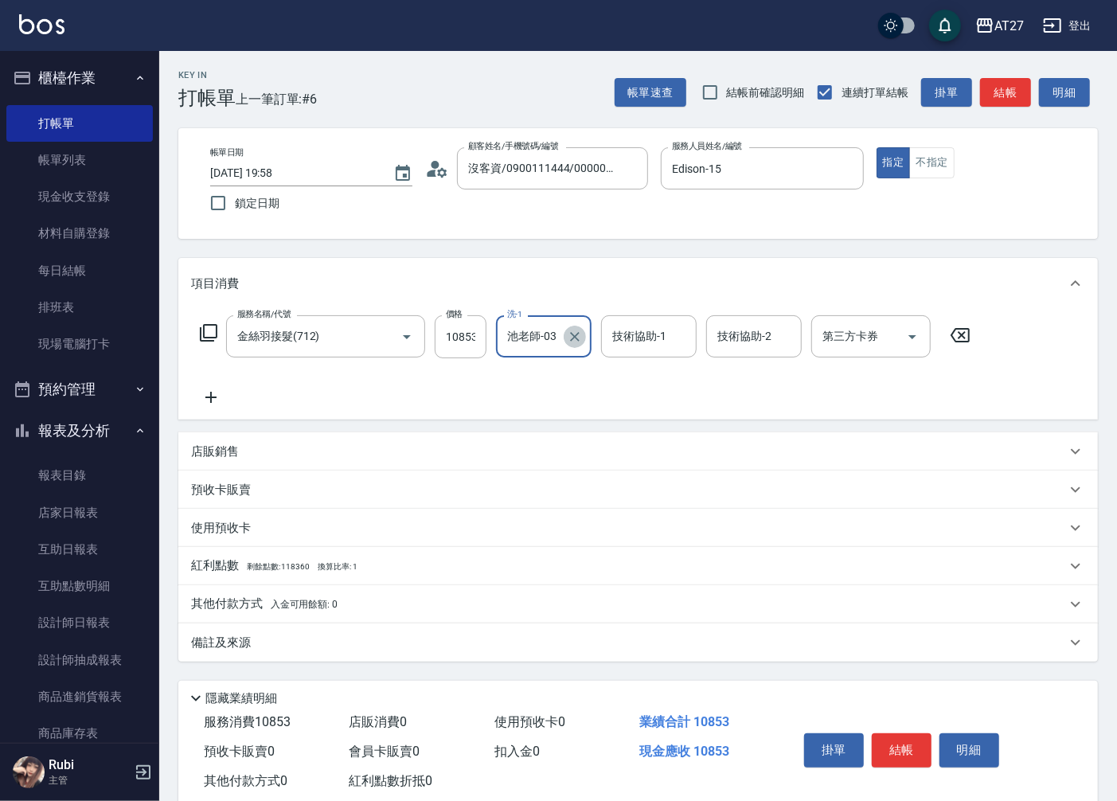
click at [568, 339] on icon "Clear" at bounding box center [575, 337] width 16 height 16
type input "星星-10"
type input ".10"
click at [623, 337] on input "技術協助-1" at bounding box center [648, 337] width 81 height 28
type input "星星-10"
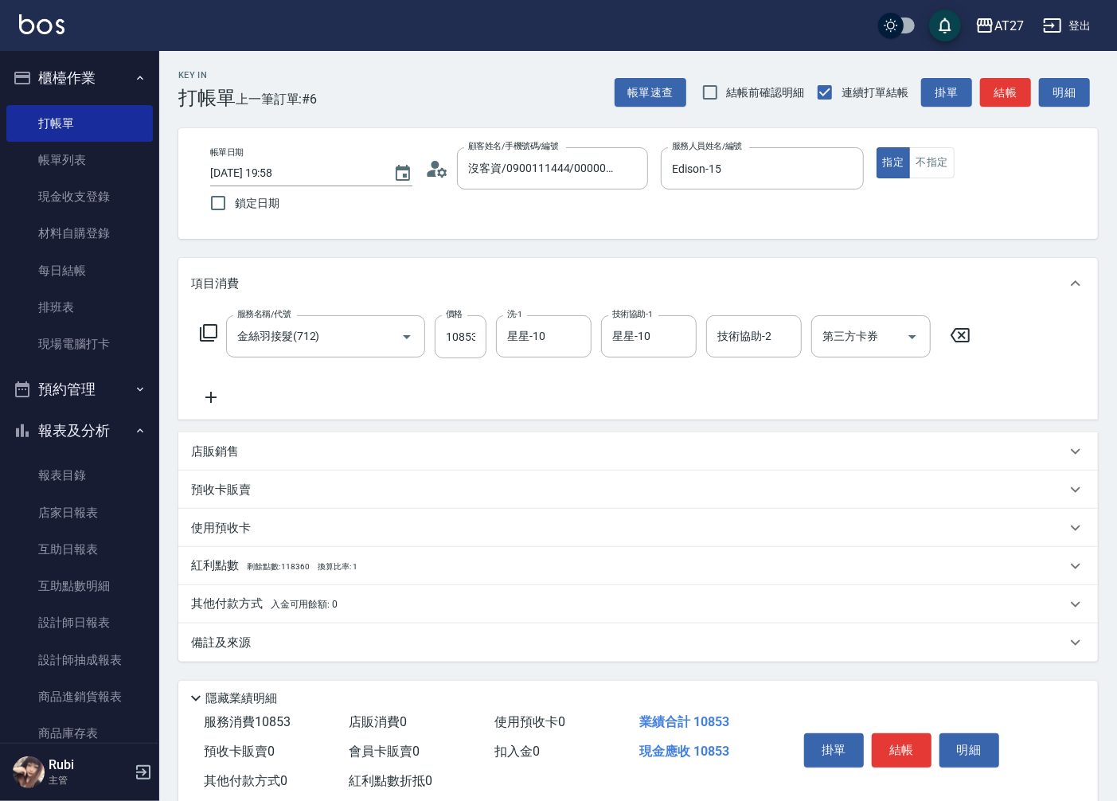
click at [288, 602] on span "入金可用餘額: 0" at bounding box center [305, 604] width 68 height 11
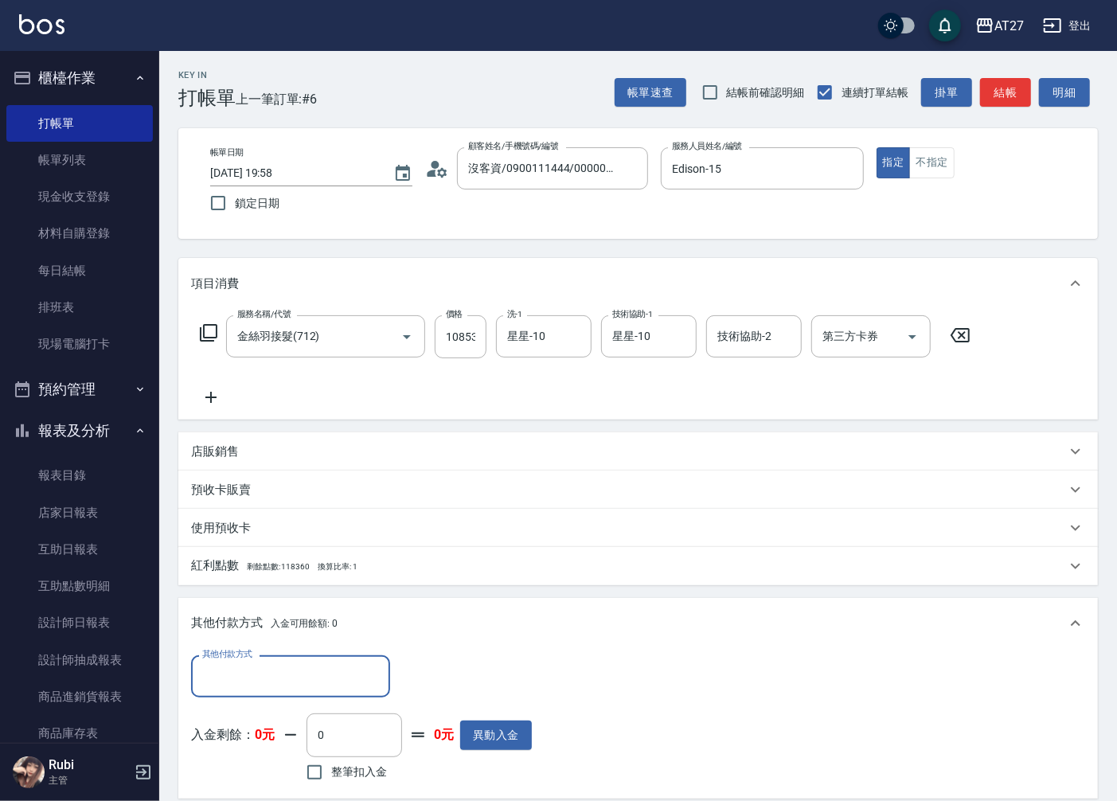
click at [285, 666] on input "其他付款方式" at bounding box center [290, 677] width 185 height 28
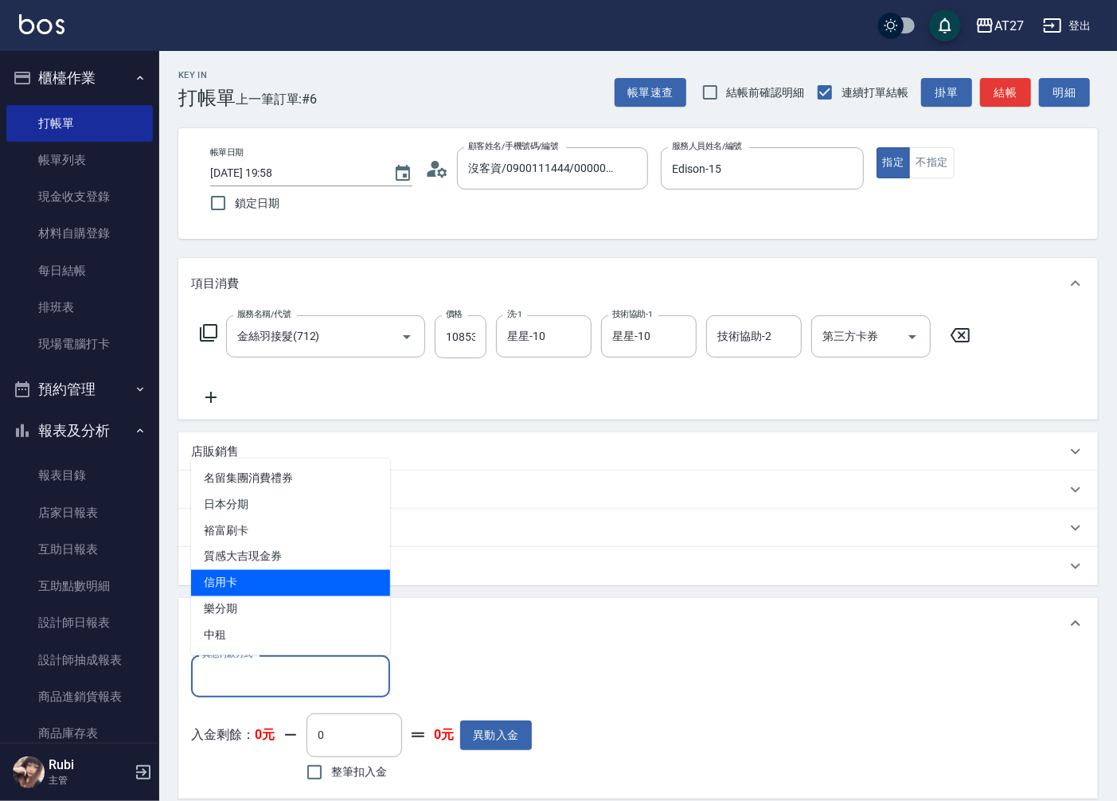
click at [263, 591] on span "信用卡" at bounding box center [290, 583] width 199 height 26
type input "信用卡"
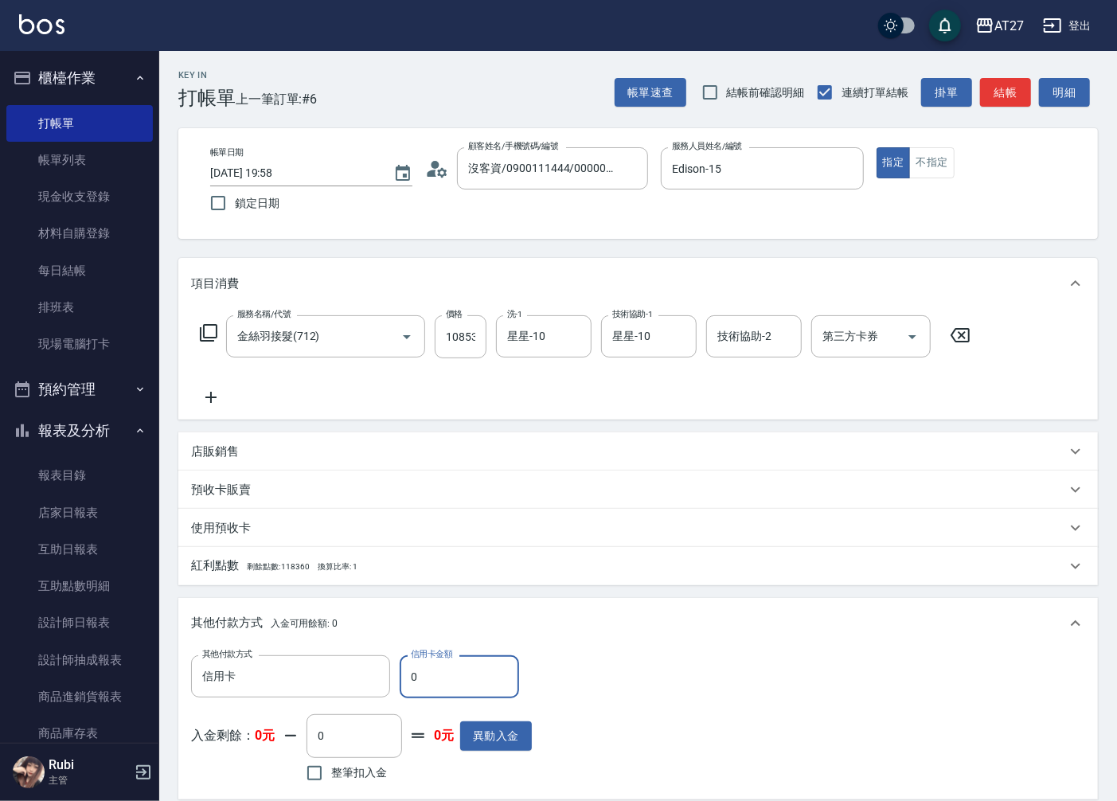
drag, startPoint x: 409, startPoint y: 681, endPoint x: 435, endPoint y: 677, distance: 25.8
click at [435, 677] on input "0" at bounding box center [459, 676] width 119 height 43
type input "108"
type input "1070"
type input "1085"
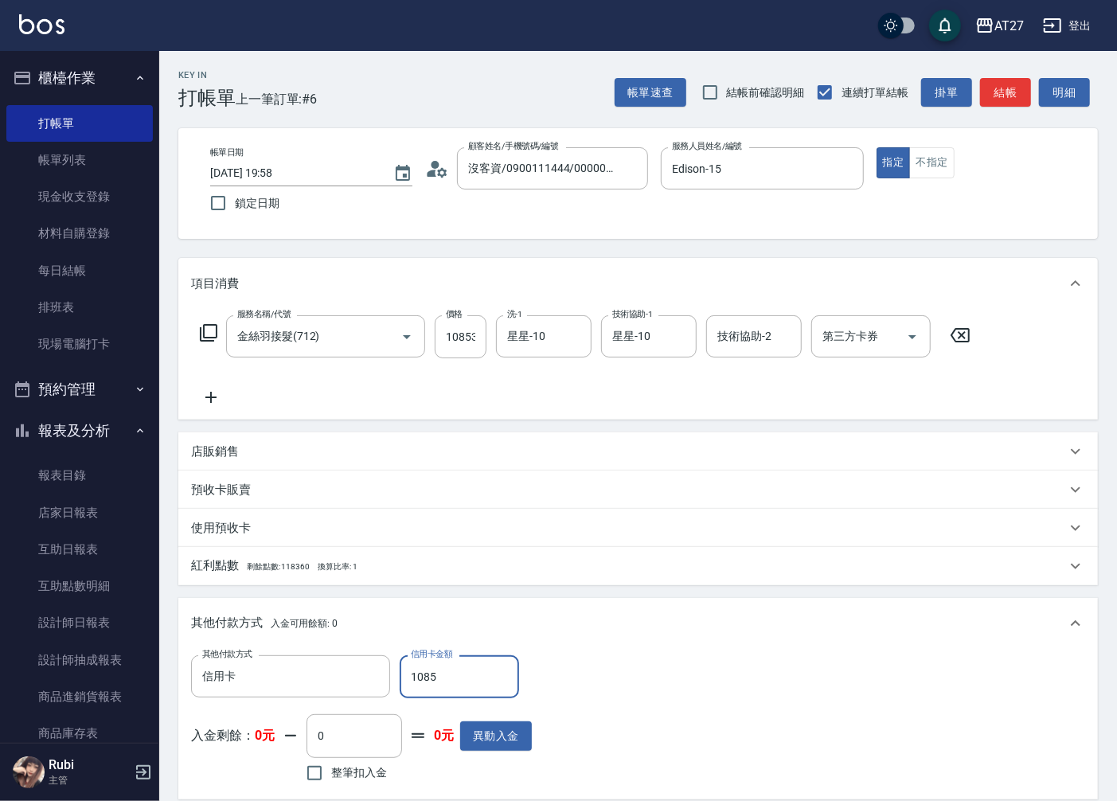
type input "970"
type input "10853"
type input "0"
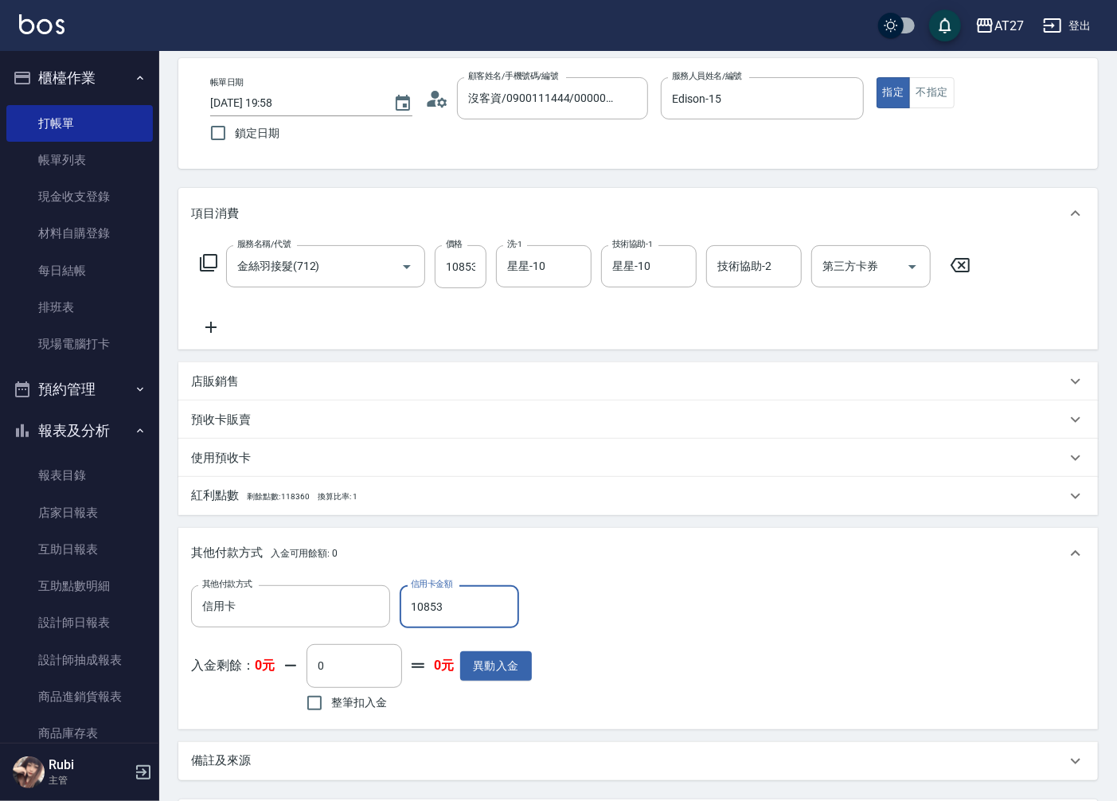
scroll to position [226, 0]
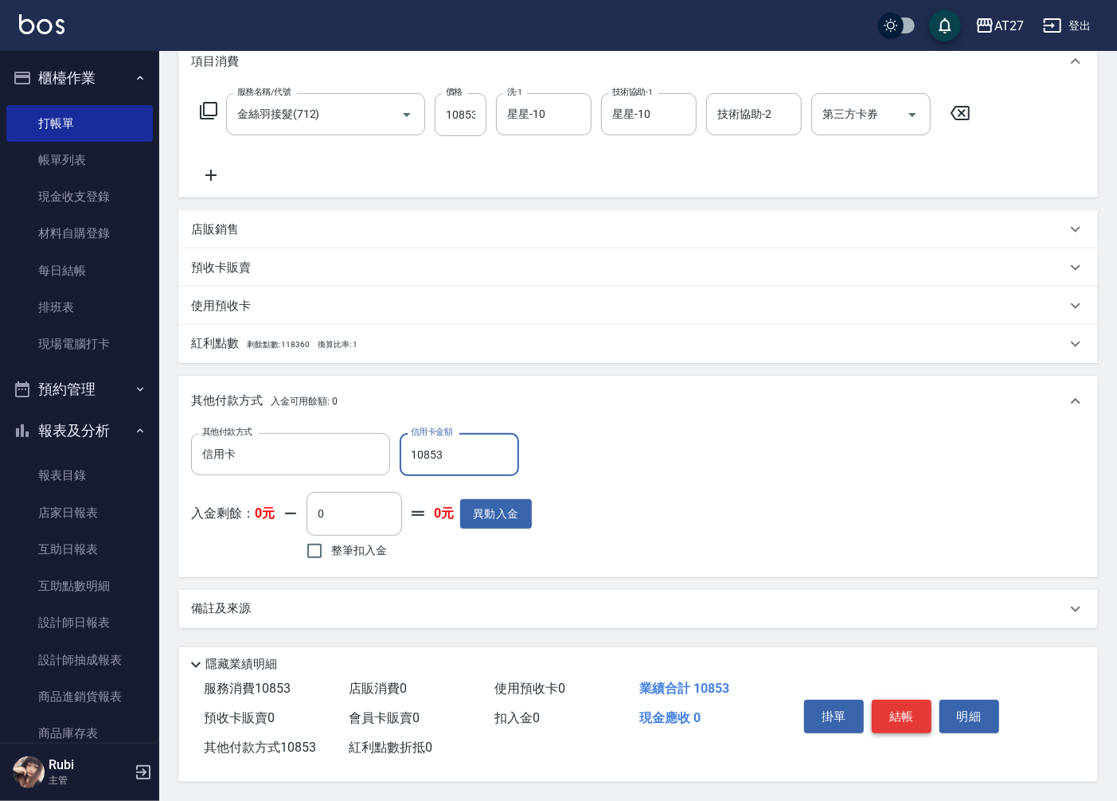
type input "10853"
click at [885, 717] on button "結帳" at bounding box center [902, 716] width 60 height 33
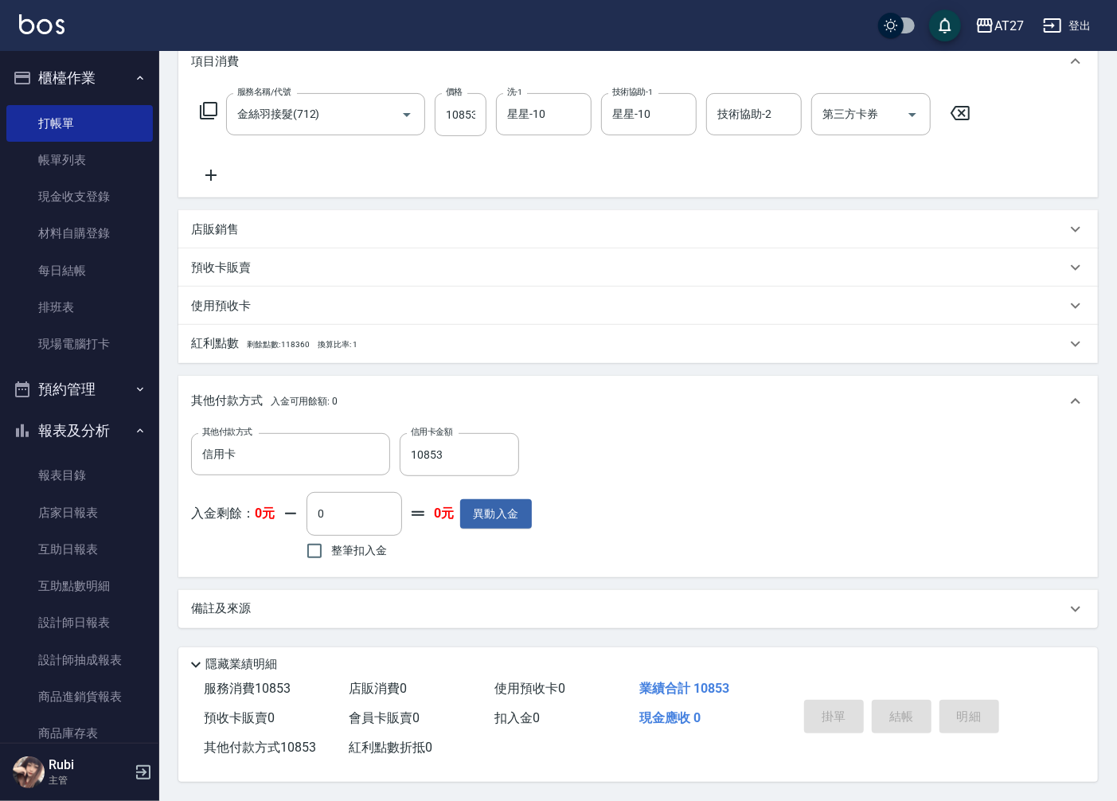
type input "[DATE] 19:59"
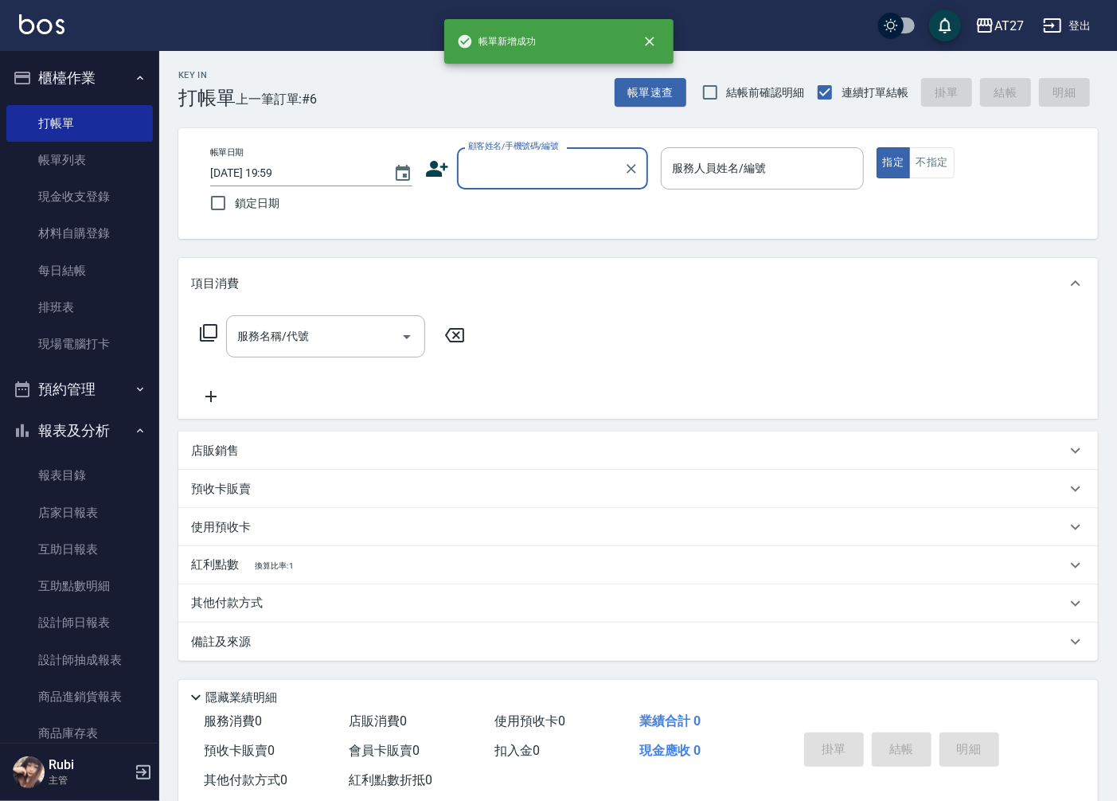
scroll to position [0, 0]
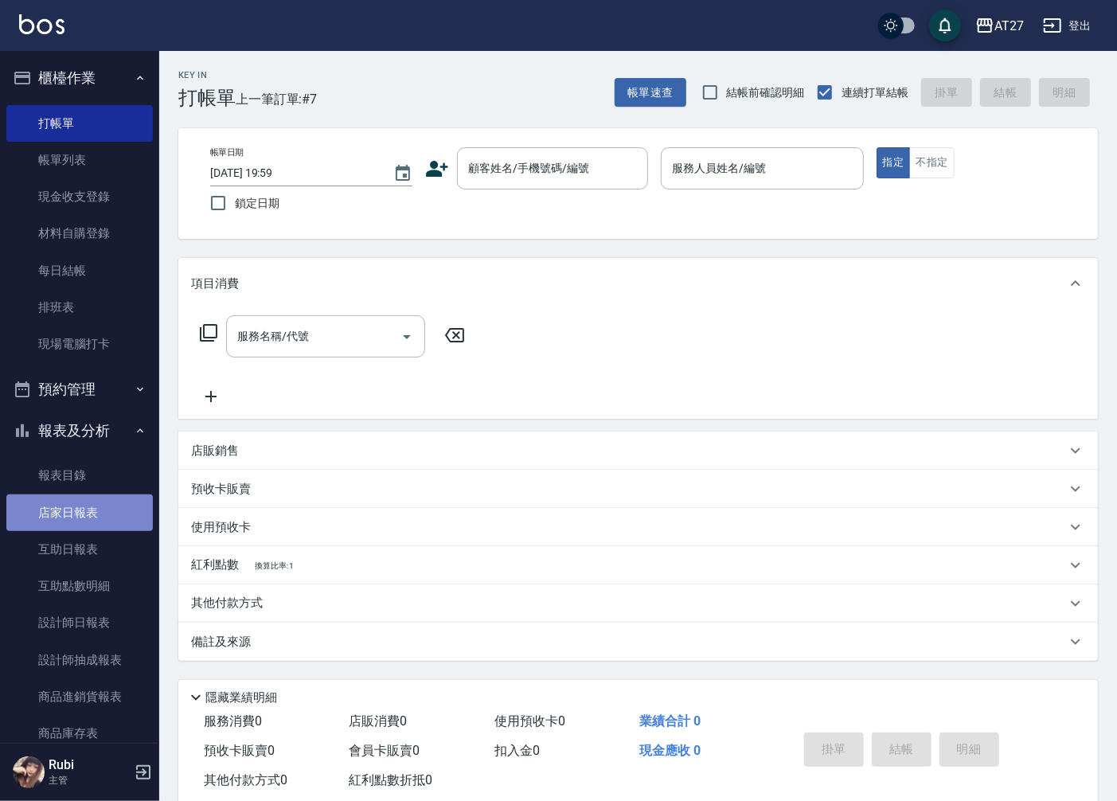
click at [97, 498] on link "店家日報表" at bounding box center [79, 513] width 147 height 37
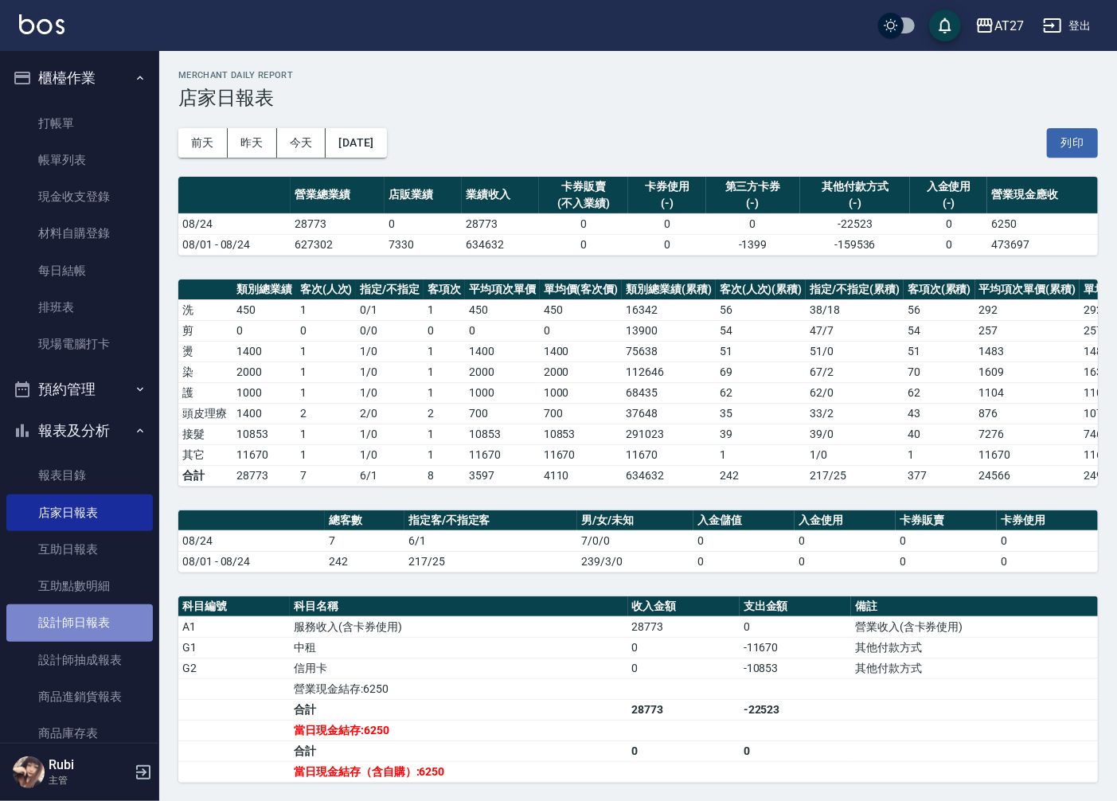
click at [108, 627] on link "設計師日報表" at bounding box center [79, 622] width 147 height 37
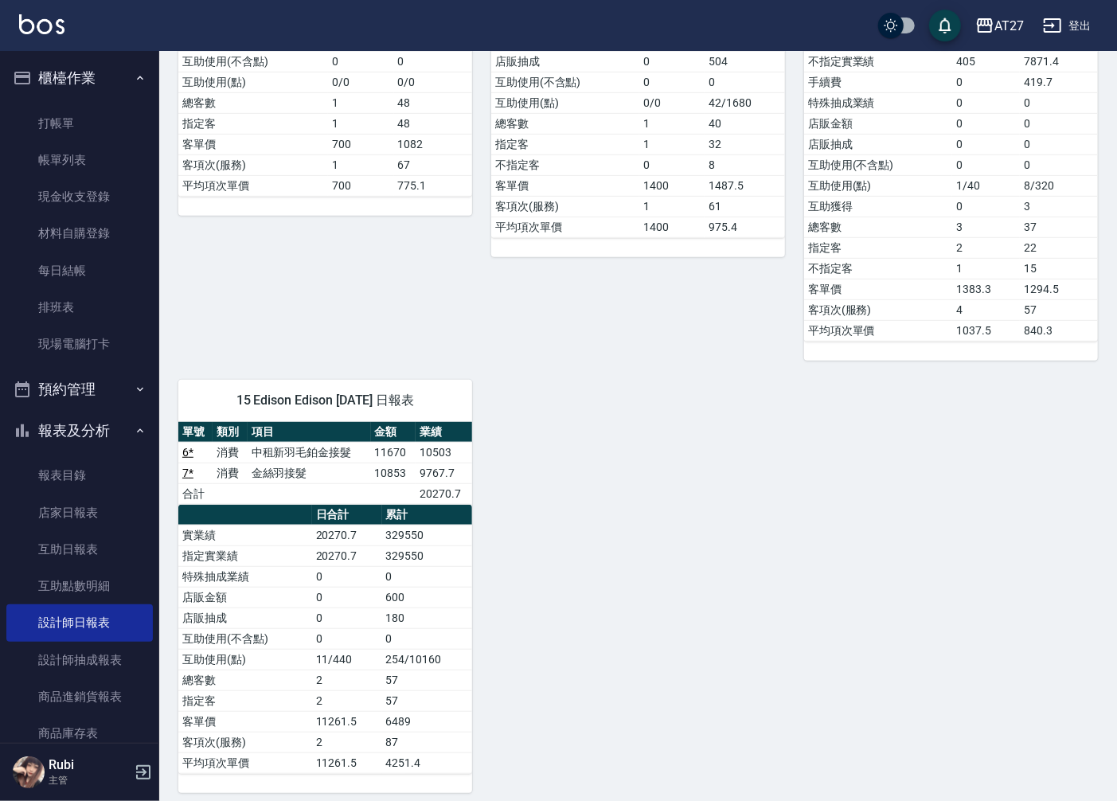
scroll to position [367, 0]
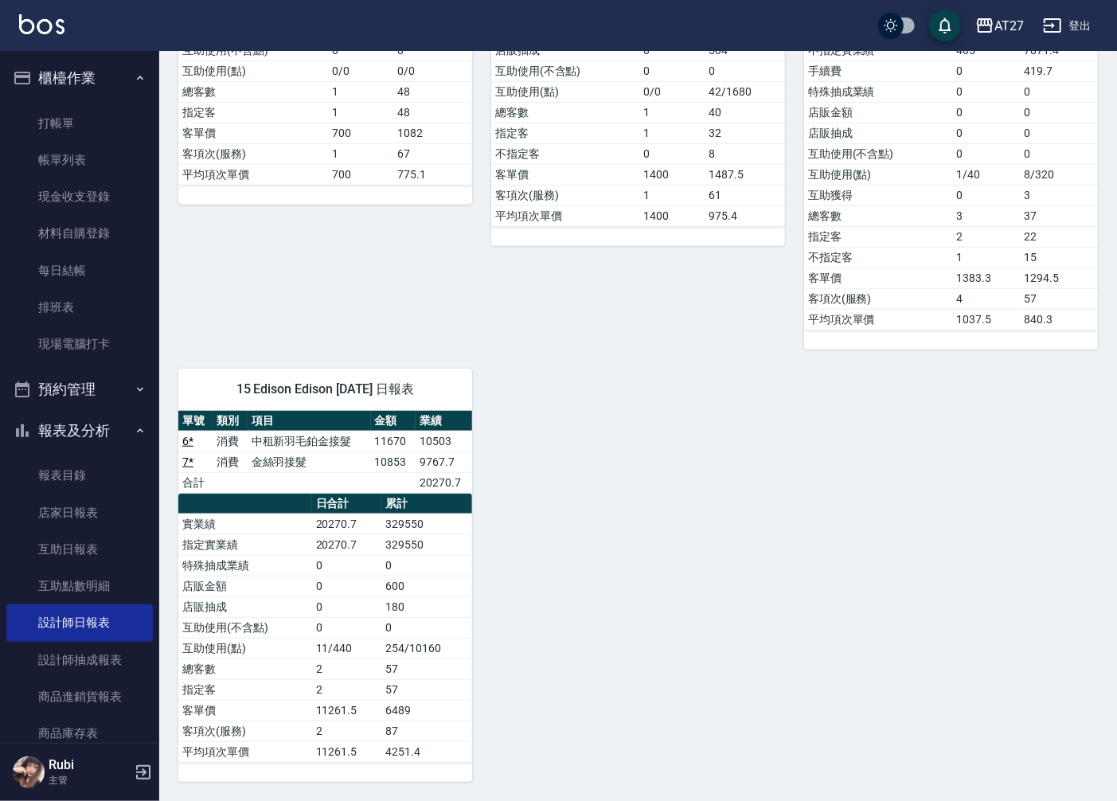
drag, startPoint x: 411, startPoint y: 599, endPoint x: 401, endPoint y: 578, distance: 22.8
click at [401, 578] on tbody "實業績 20270.7 329550 指定實業績 20270.7 329550 特殊抽成業績 0 0 店販金額 0 600 店販抽成 0 180 互助使用(不…" at bounding box center [325, 638] width 294 height 248
drag, startPoint x: 401, startPoint y: 578, endPoint x: 345, endPoint y: 553, distance: 61.7
click at [345, 553] on div "單號 類別 項目 金額 業績 6 * 消費 中租新羽毛鉑金接髮 11670 10503 7 * 消費 金絲羽接髮 10853 9767.7 合計 20270.…" at bounding box center [325, 587] width 294 height 352
drag, startPoint x: 345, startPoint y: 553, endPoint x: 355, endPoint y: 612, distance: 59.0
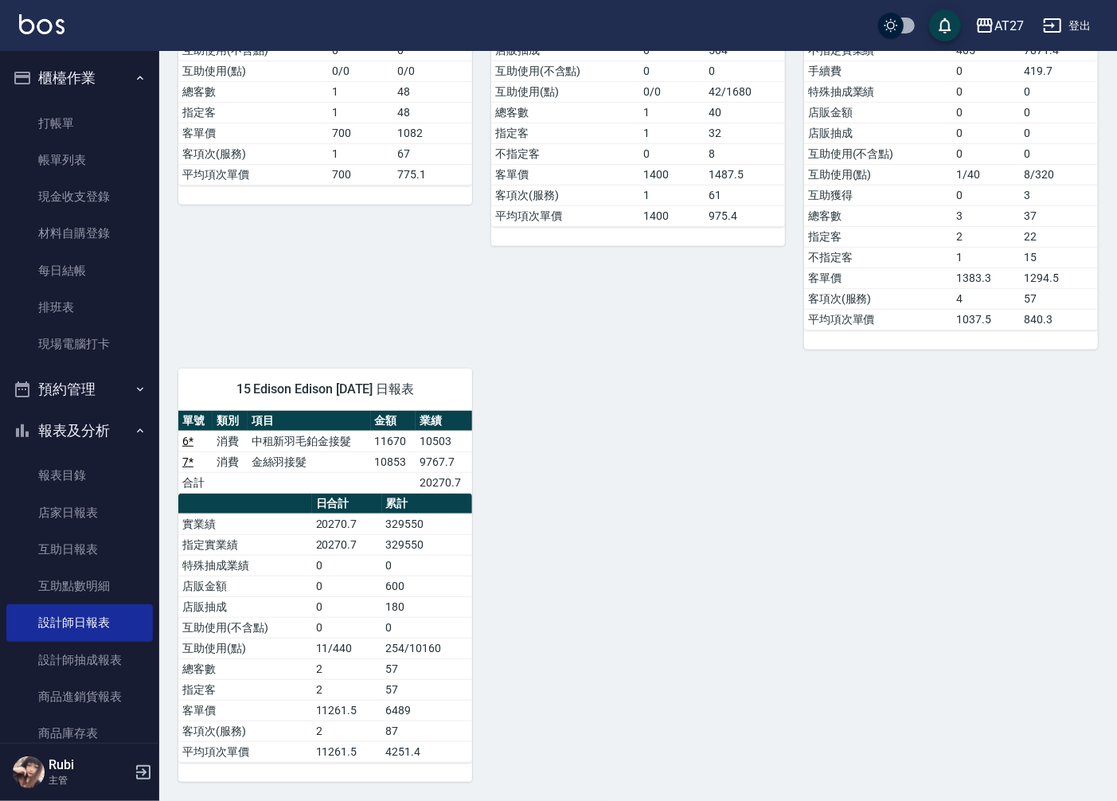
click at [355, 612] on td "0" at bounding box center [347, 606] width 70 height 21
drag, startPoint x: 330, startPoint y: 569, endPoint x: 319, endPoint y: 556, distance: 16.4
click at [319, 556] on tbody "實業績 20270.7 329550 指定實業績 20270.7 329550 特殊抽成業績 0 0 店販金額 0 600 店販抽成 0 180 互助使用(不…" at bounding box center [325, 638] width 294 height 248
drag, startPoint x: 319, startPoint y: 556, endPoint x: 330, endPoint y: 562, distance: 12.8
click at [330, 562] on div "單號 類別 項目 金額 業績 6 * 消費 中租新羽毛鉑金接髮 11670 10503 7 * 消費 金絲羽接髮 10853 9767.7 合計 20270.…" at bounding box center [325, 587] width 294 height 352
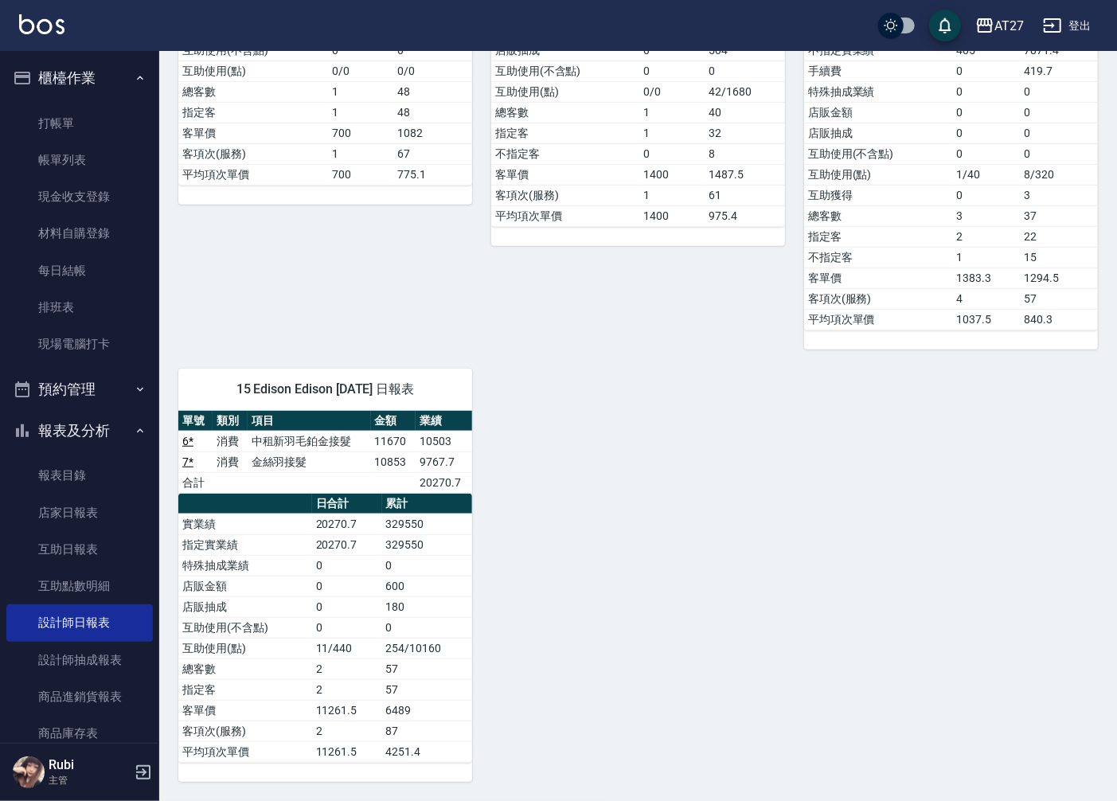
drag, startPoint x: 330, startPoint y: 562, endPoint x: 351, endPoint y: 600, distance: 42.8
click at [351, 600] on td "0" at bounding box center [347, 606] width 70 height 21
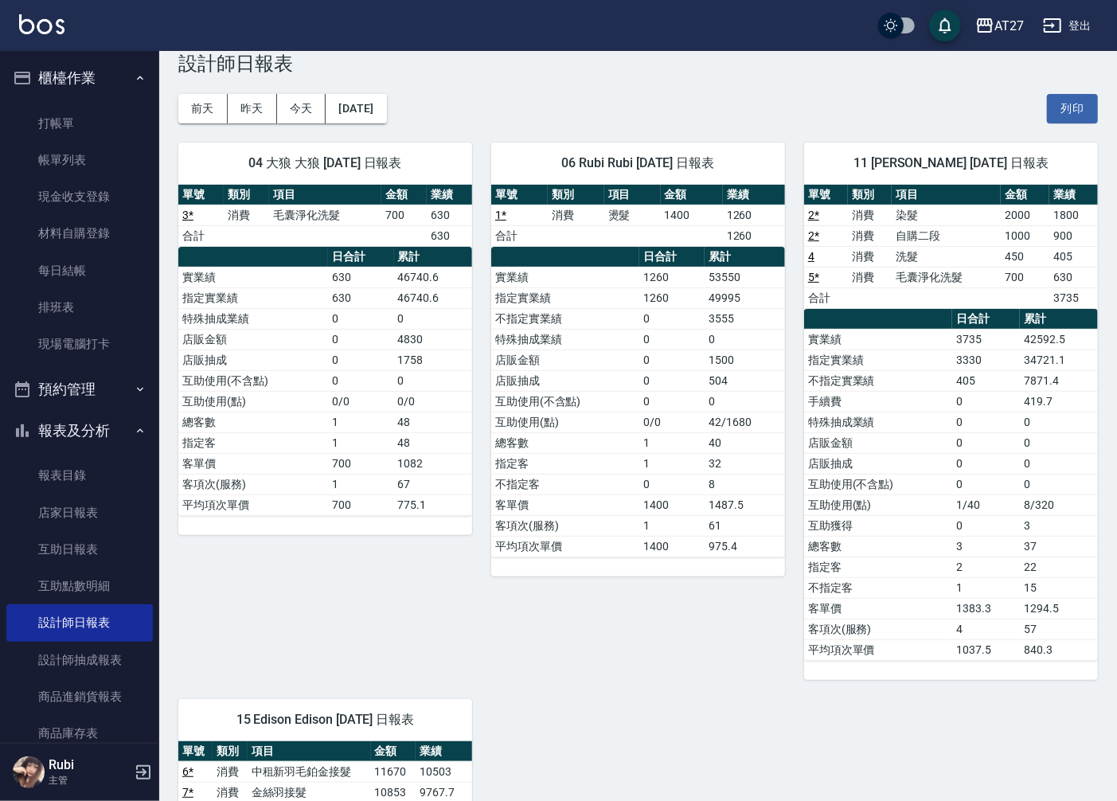
scroll to position [0, 0]
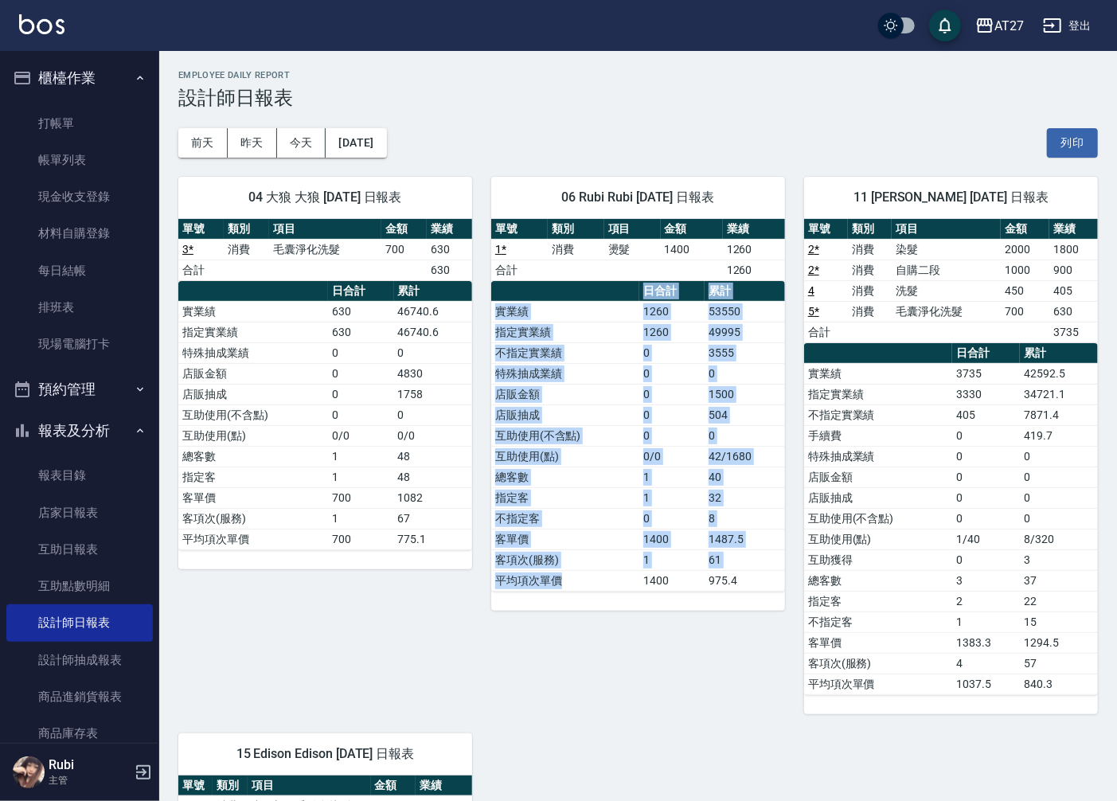
click at [577, 588] on div "單號 類別 項目 金額 業績 1 * 消費 燙髮 1400 1260 合計 1260 日合計 累計 實業績 1260 53550 指定實業績 1260 499…" at bounding box center [638, 415] width 294 height 392
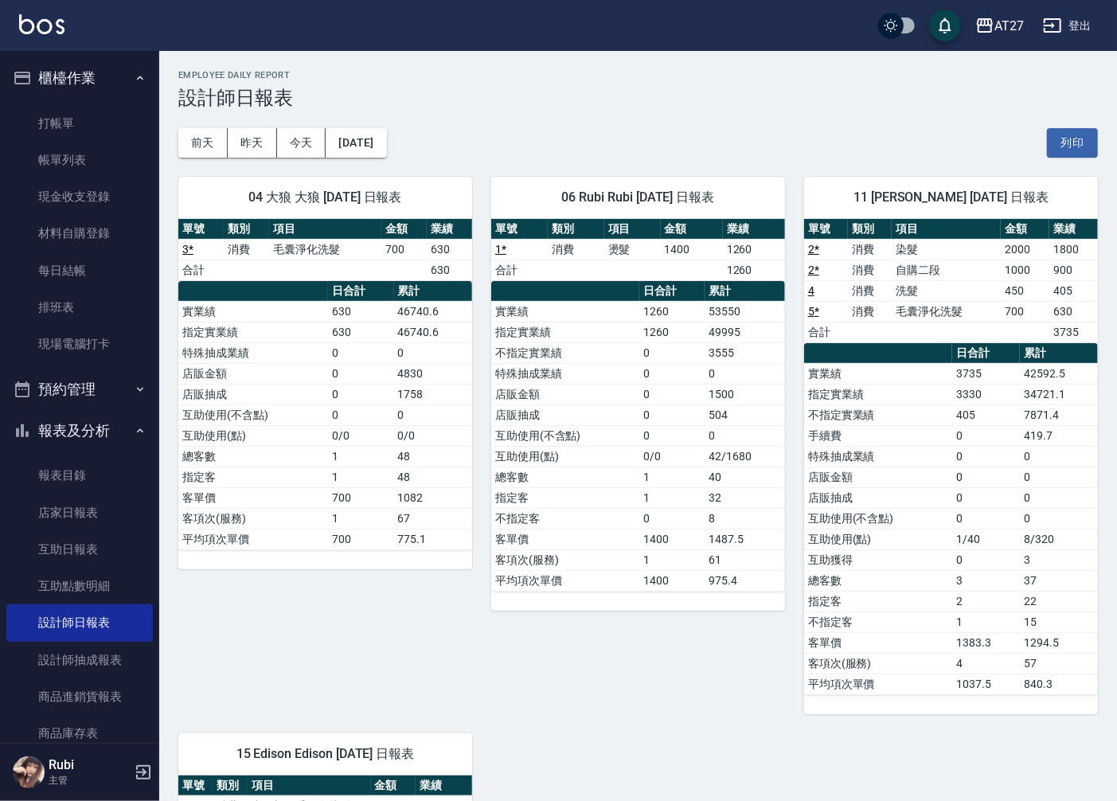
drag, startPoint x: 577, startPoint y: 588, endPoint x: 642, endPoint y: 583, distance: 64.7
click at [642, 579] on td "1400" at bounding box center [671, 580] width 65 height 21
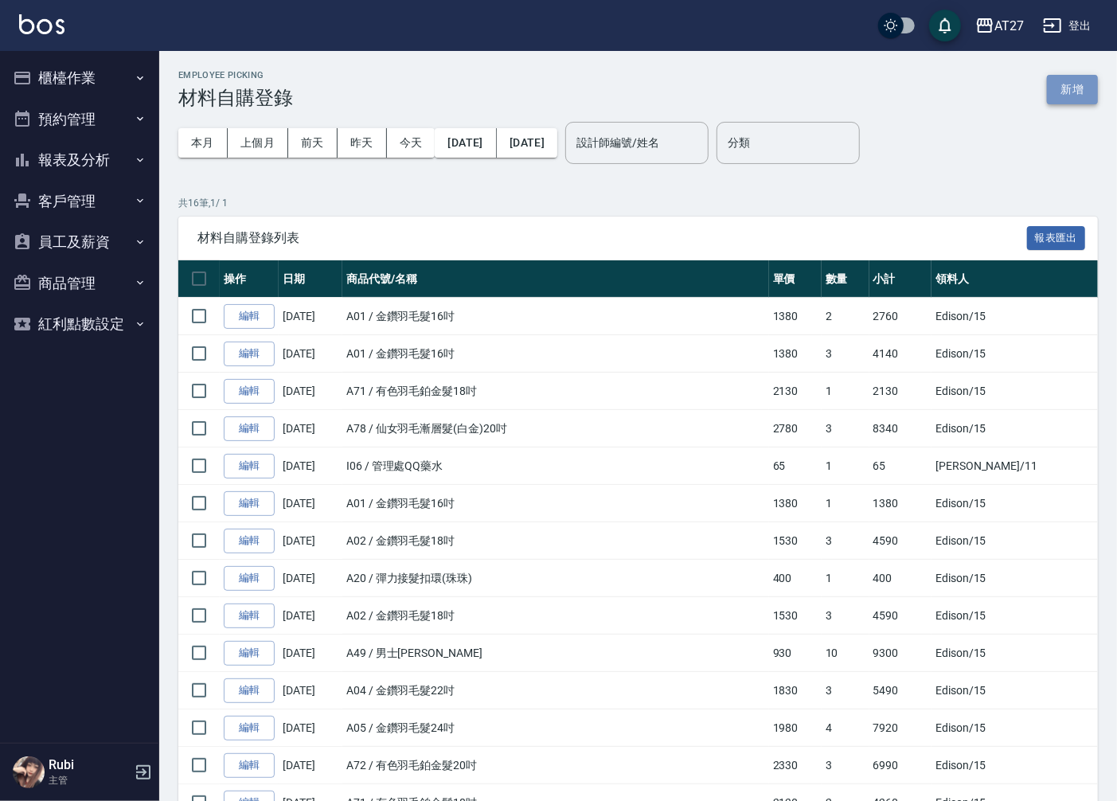
click at [1067, 93] on button "新增" at bounding box center [1072, 89] width 51 height 29
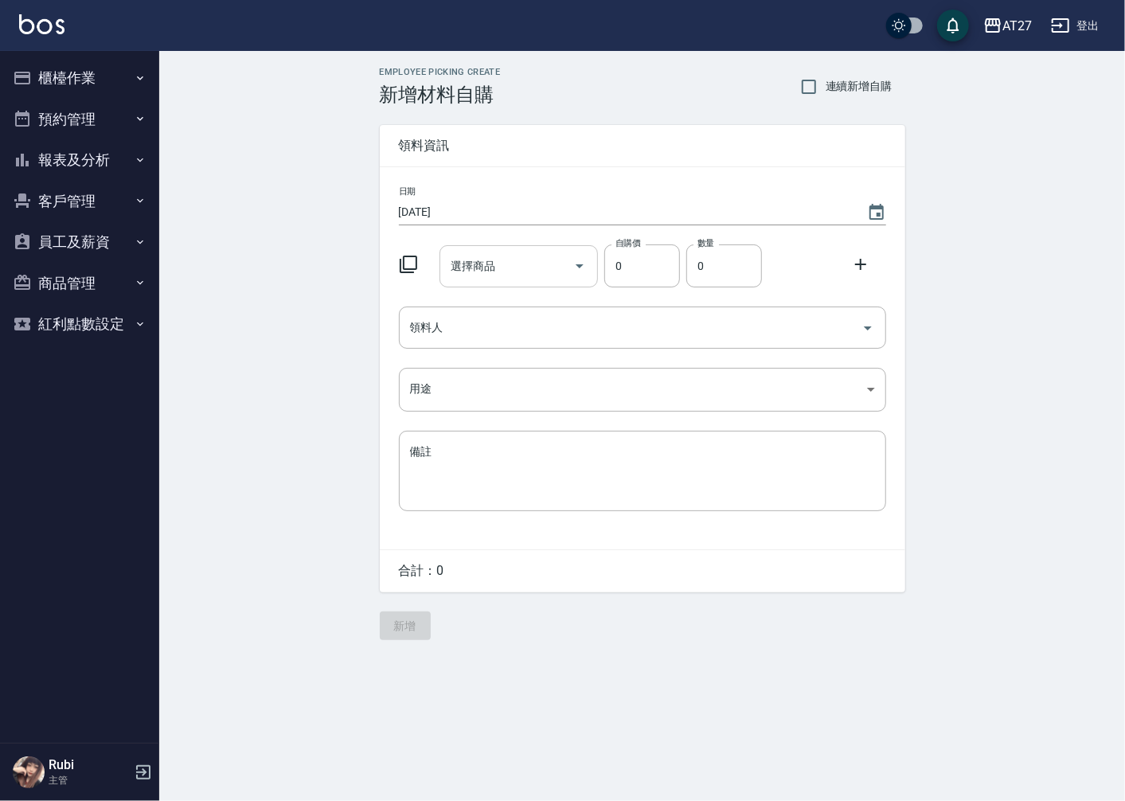
click at [526, 265] on input "選擇商品" at bounding box center [507, 266] width 120 height 28
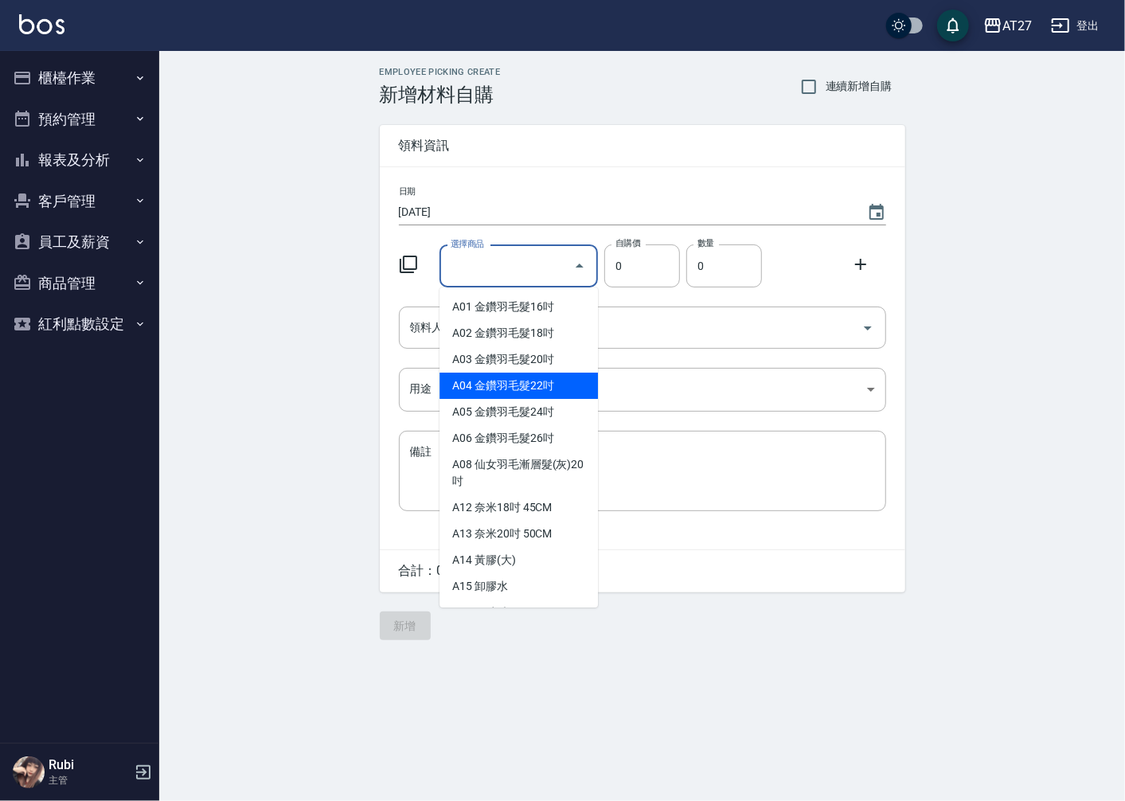
click at [497, 391] on li "A04 金鑽羽毛髮22吋" at bounding box center [519, 386] width 158 height 26
type input "金鑽羽毛髮22吋"
type input "1830"
type input "1"
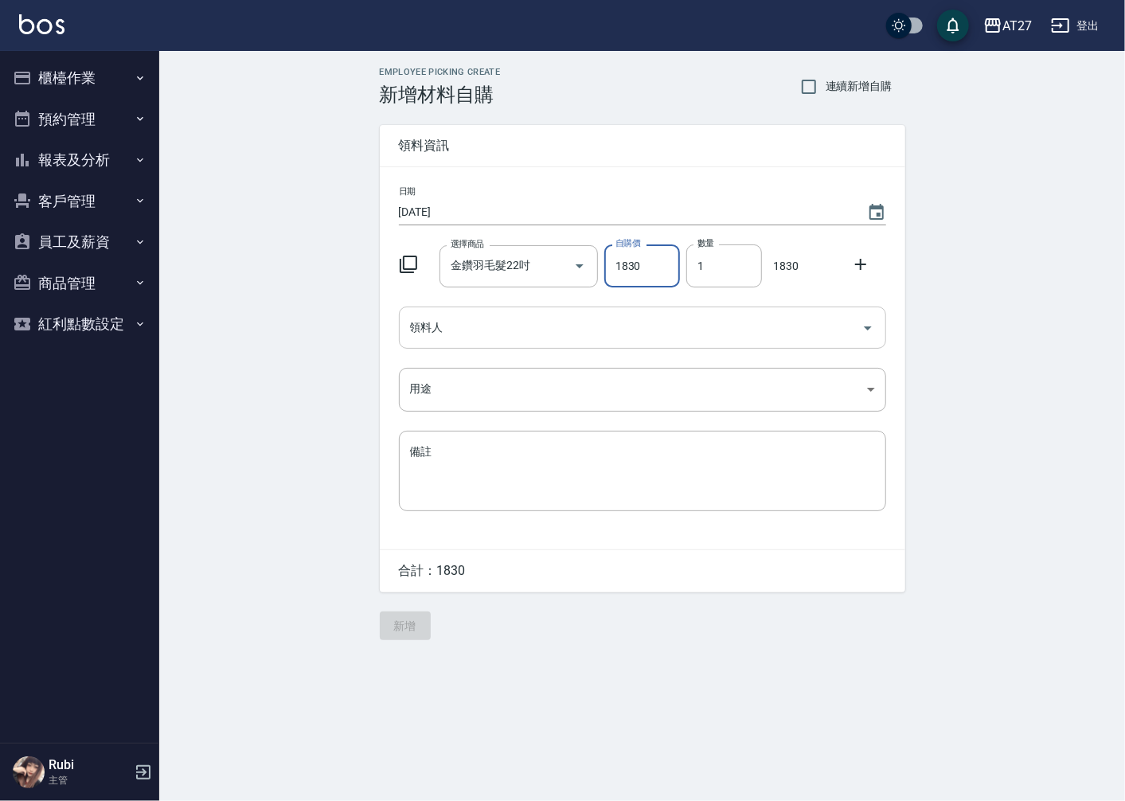
click at [498, 337] on input "領料人" at bounding box center [630, 328] width 449 height 28
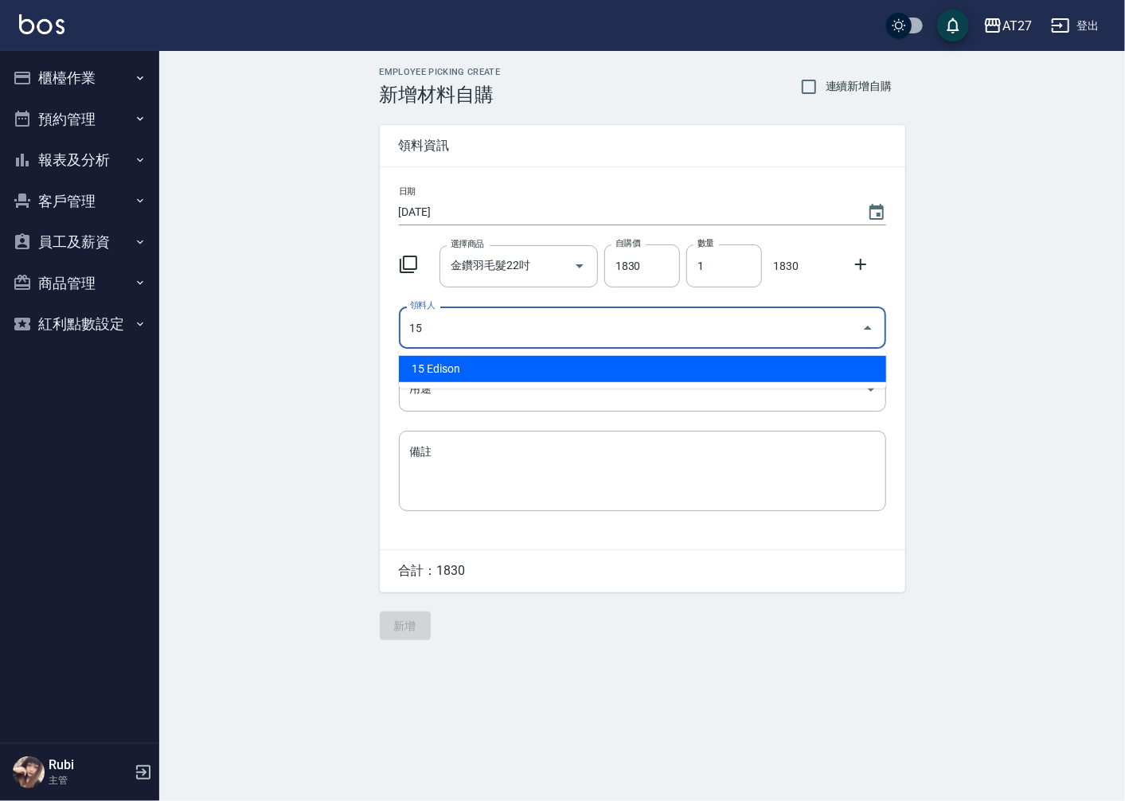
type input "15 Edison"
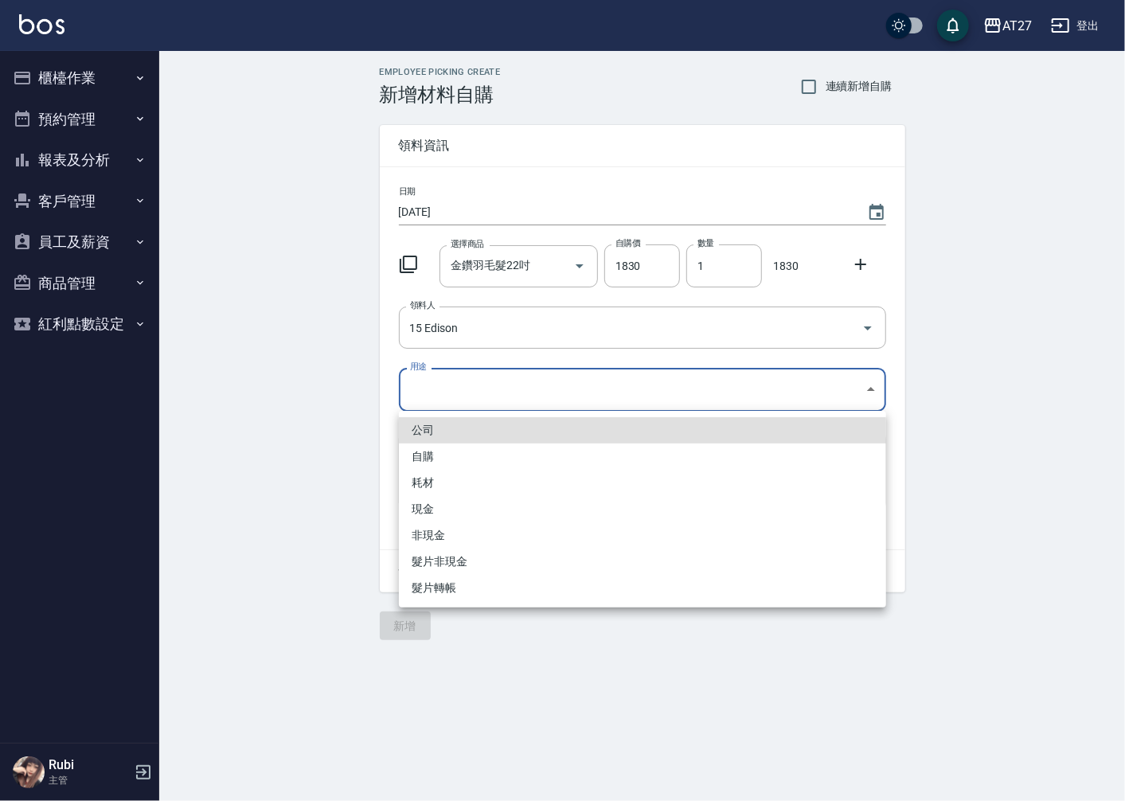
click at [462, 391] on body "AT27 登出 櫃檯作業 打帳單 帳單列表 現金收支登錄 材料自購登錄 每日結帳 排班表 現場電腦打卡 預約管理 預約管理 單日預約紀錄 單週預約紀錄 報表及…" at bounding box center [562, 400] width 1125 height 801
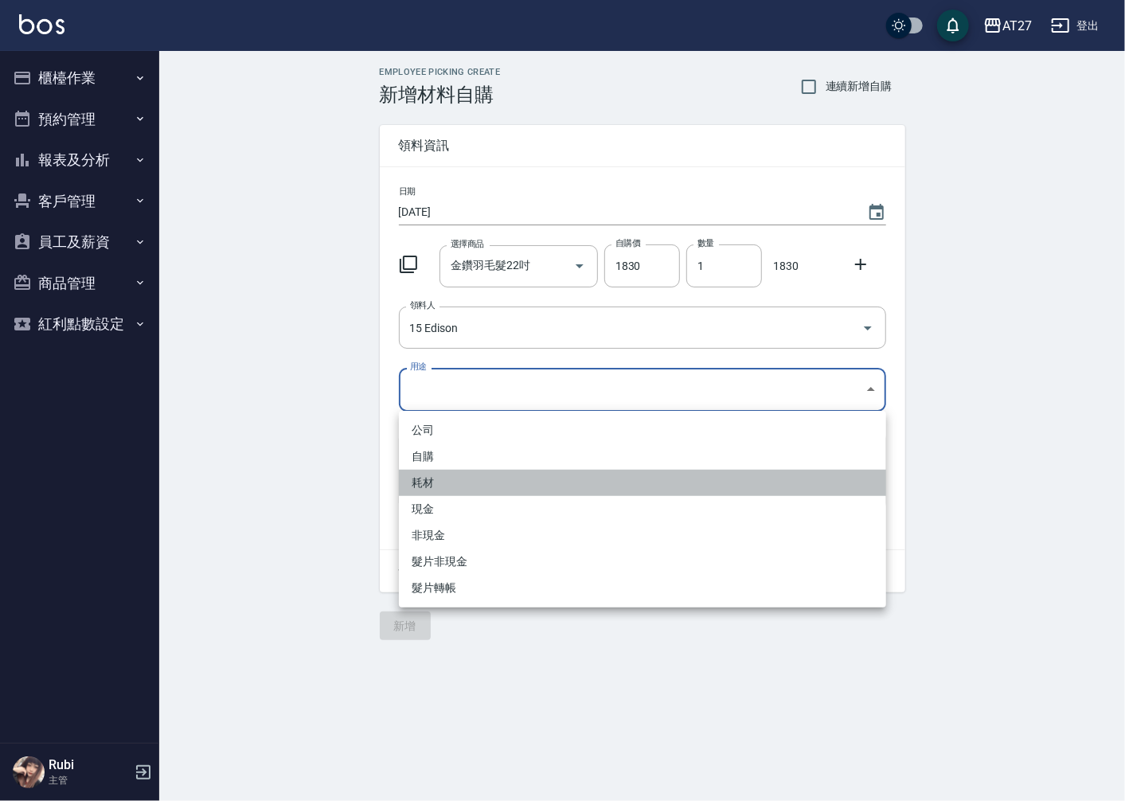
click at [442, 480] on li "耗材" at bounding box center [642, 483] width 487 height 26
type input "耗材"
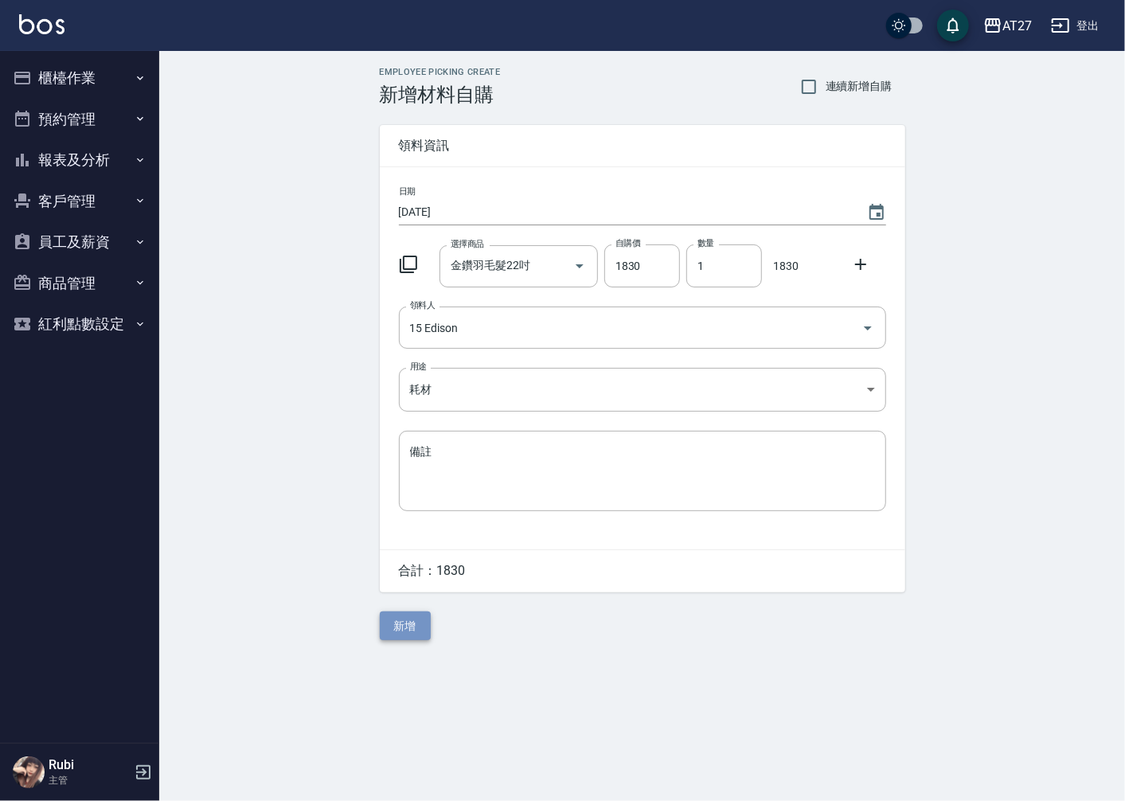
click at [415, 626] on button "新增" at bounding box center [405, 626] width 51 height 29
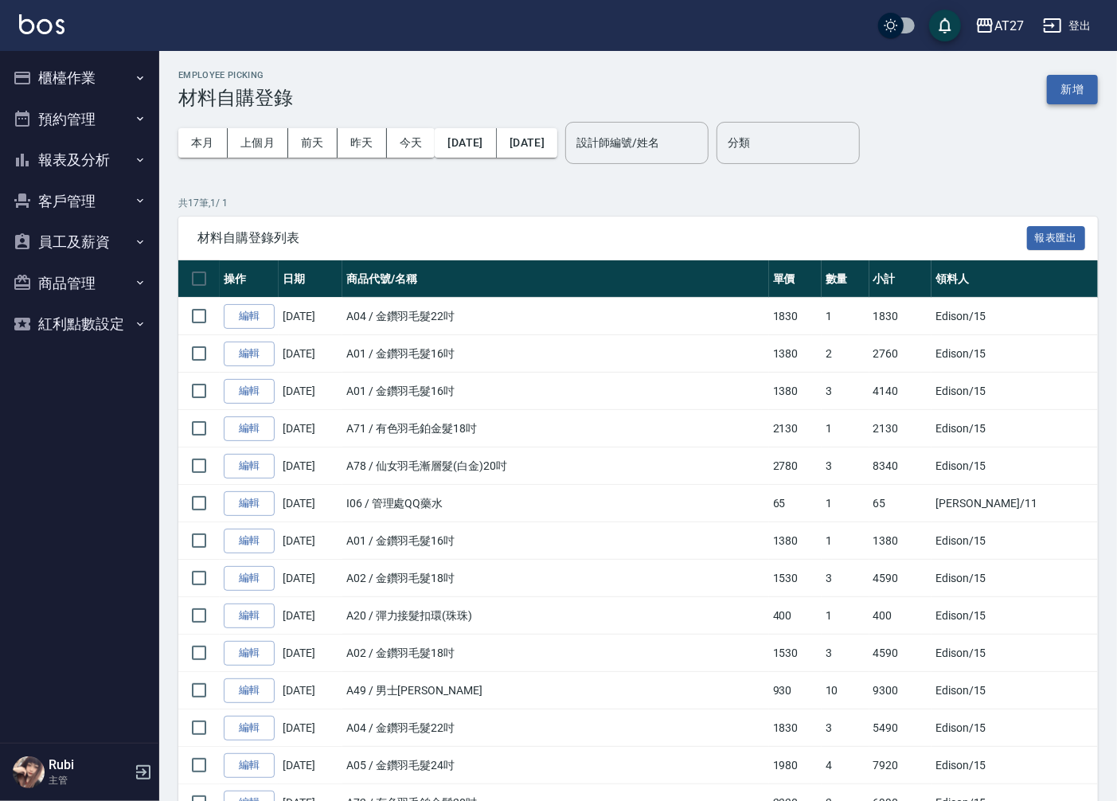
click at [1075, 83] on button "新增" at bounding box center [1072, 89] width 51 height 29
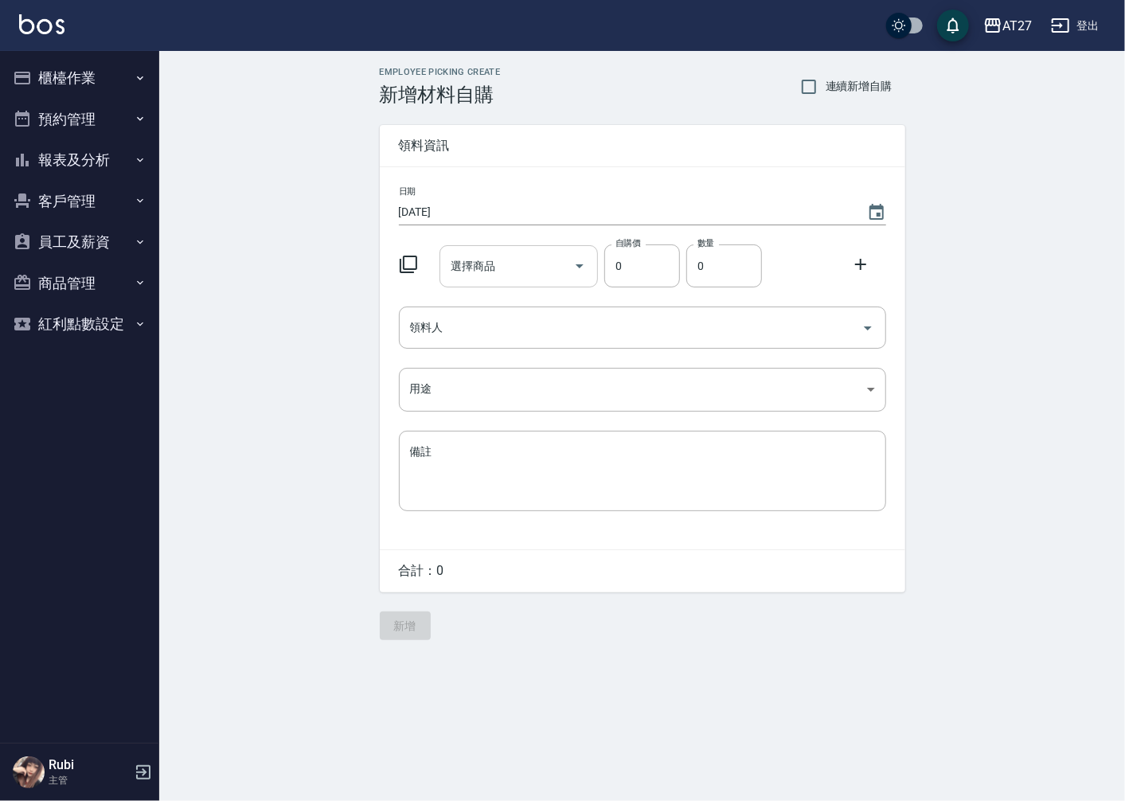
click at [511, 265] on input "選擇商品" at bounding box center [507, 266] width 120 height 28
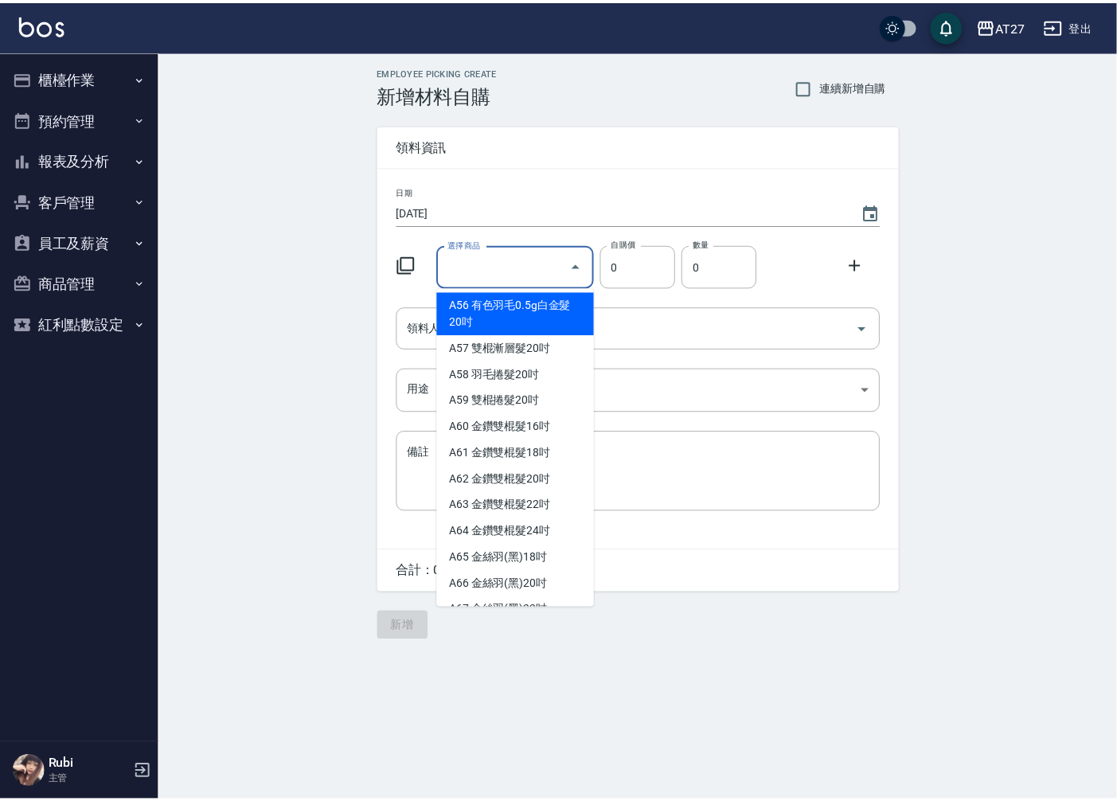
scroll to position [1150, 0]
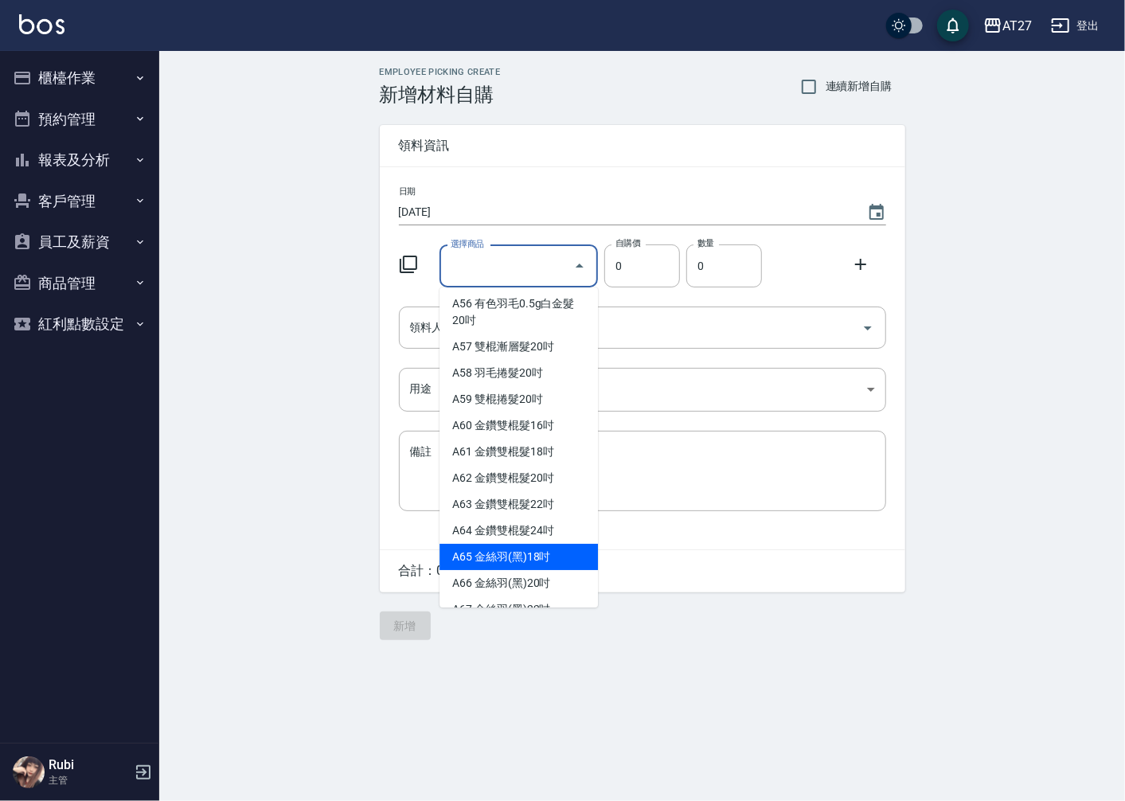
click at [556, 570] on li "A65 金絲羽(黑)18吋" at bounding box center [519, 557] width 158 height 26
type input "金絲羽(黑)18吋"
type input "1030"
type input "1"
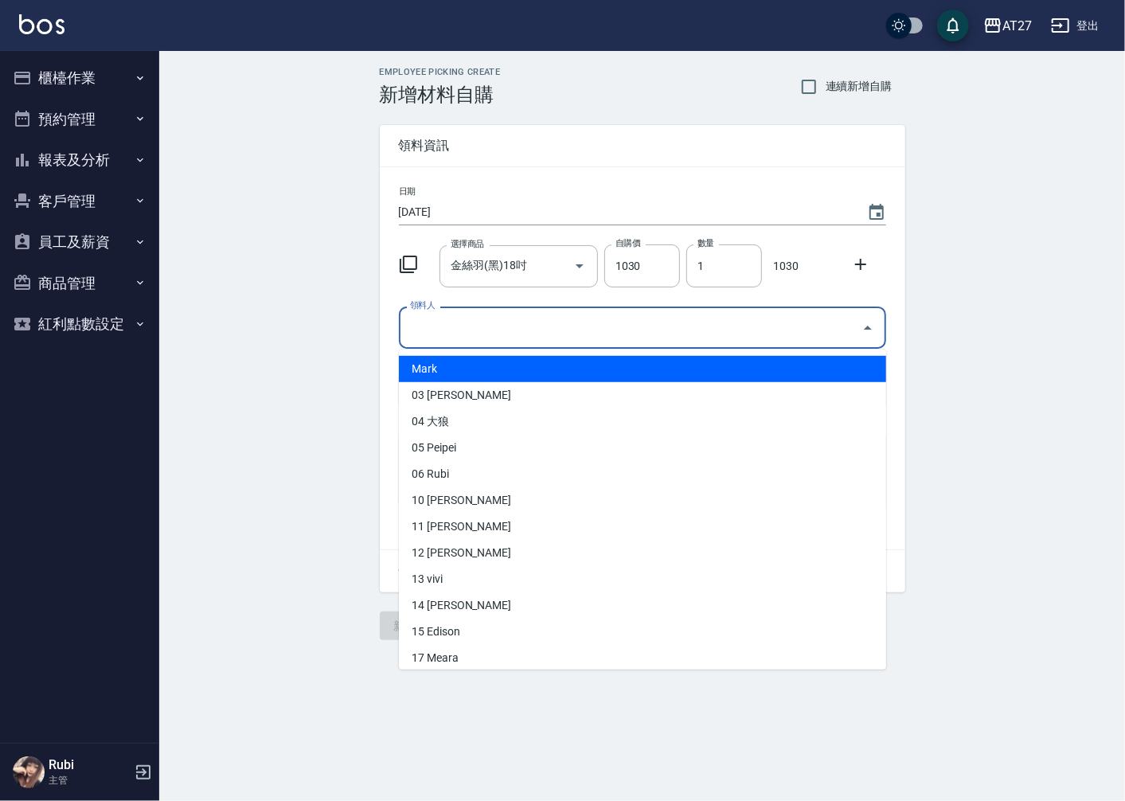
click at [583, 329] on input "領料人" at bounding box center [630, 328] width 449 height 28
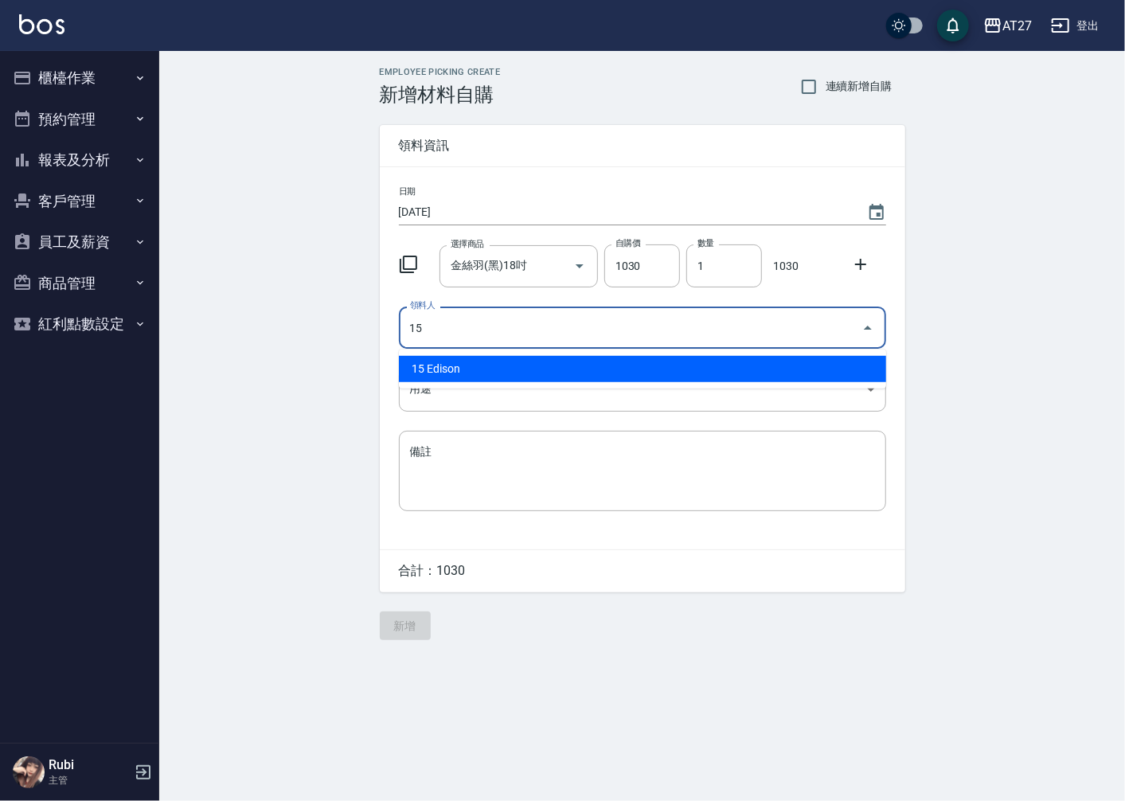
type input "15 Edison"
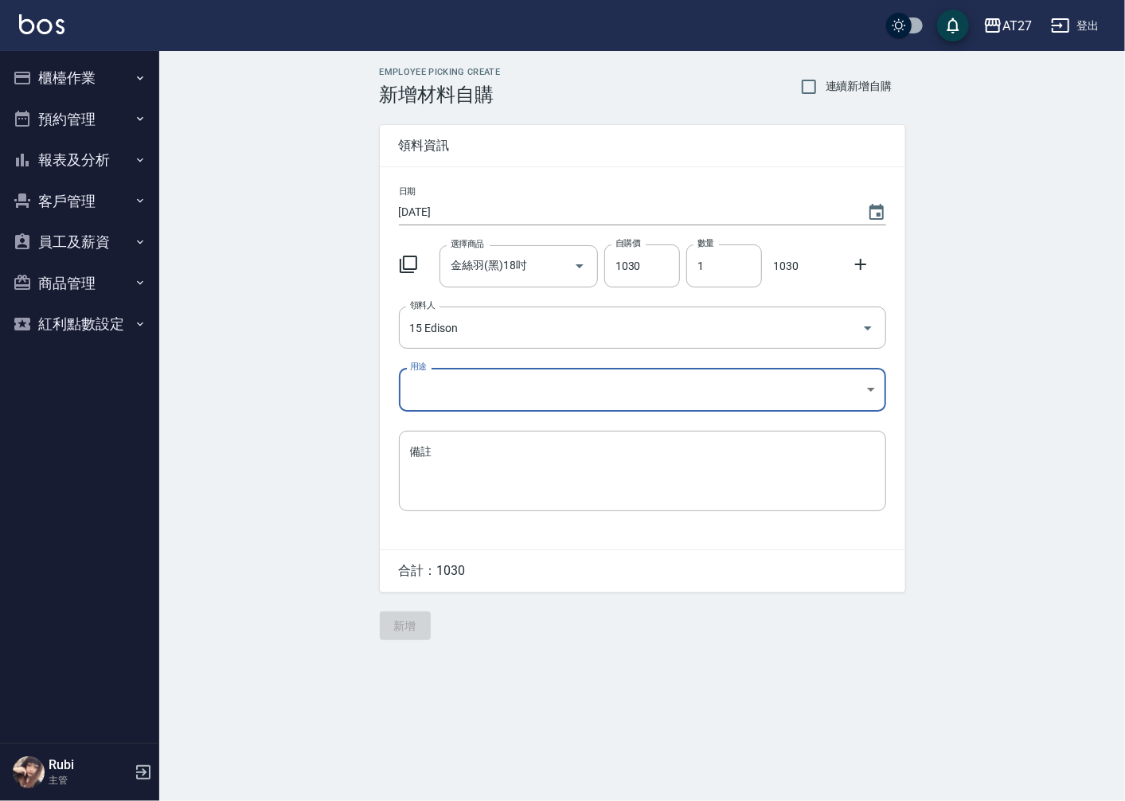
click at [471, 377] on body "AT27 登出 櫃檯作業 打帳單 帳單列表 現金收支登錄 材料自購登錄 每日結帳 排班表 現場電腦打卡 預約管理 預約管理 單日預約紀錄 單週預約紀錄 報表及…" at bounding box center [562, 400] width 1125 height 801
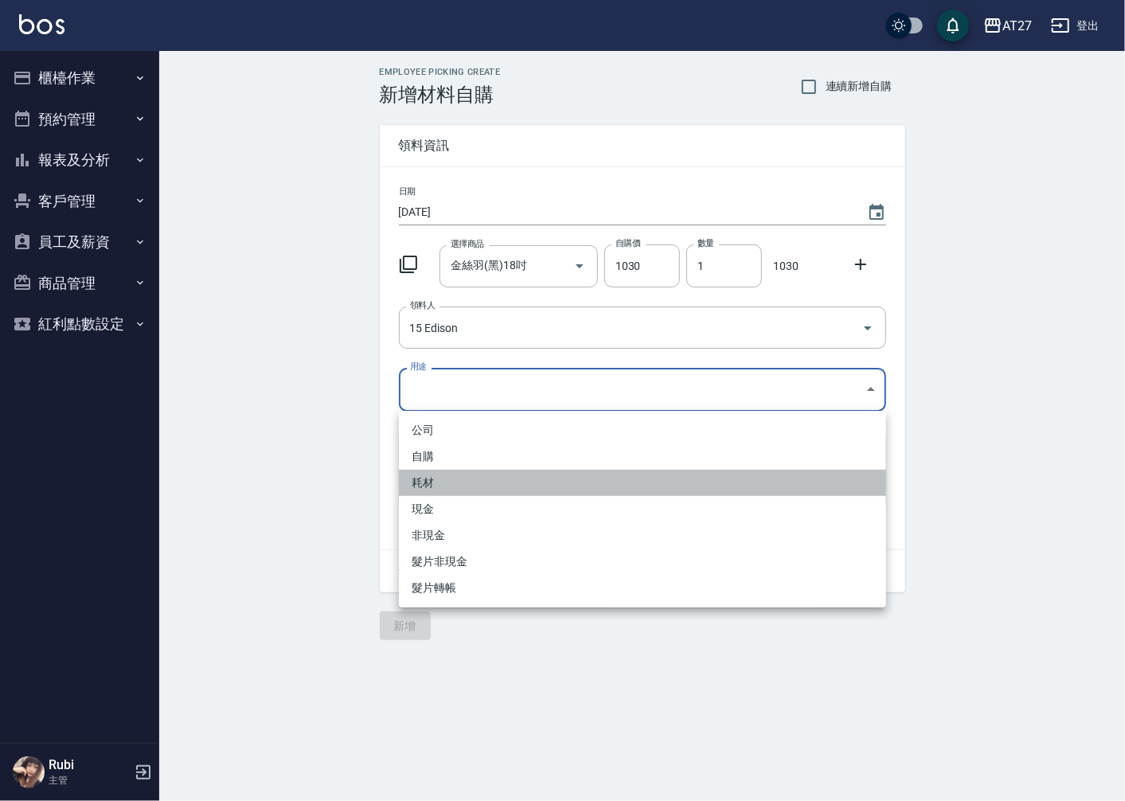
click at [444, 483] on li "耗材" at bounding box center [642, 483] width 487 height 26
type input "耗材"
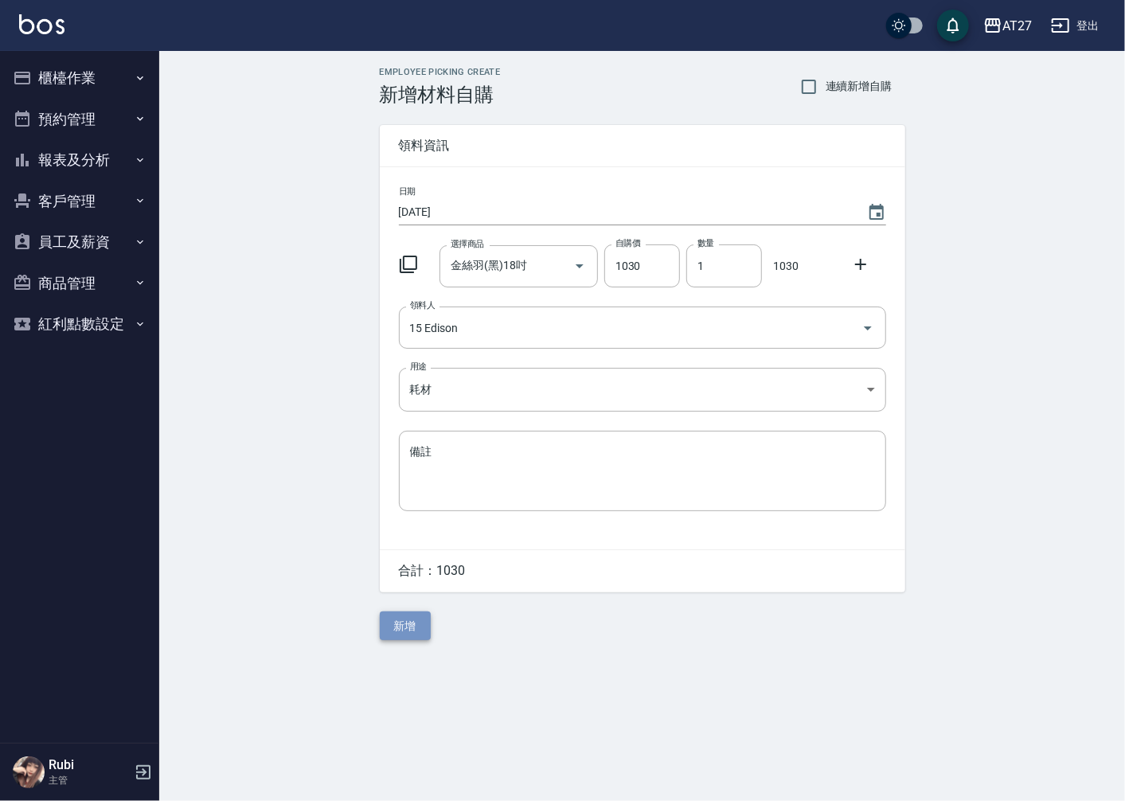
click at [403, 626] on button "新增" at bounding box center [405, 626] width 51 height 29
